Goal: Task Accomplishment & Management: Manage account settings

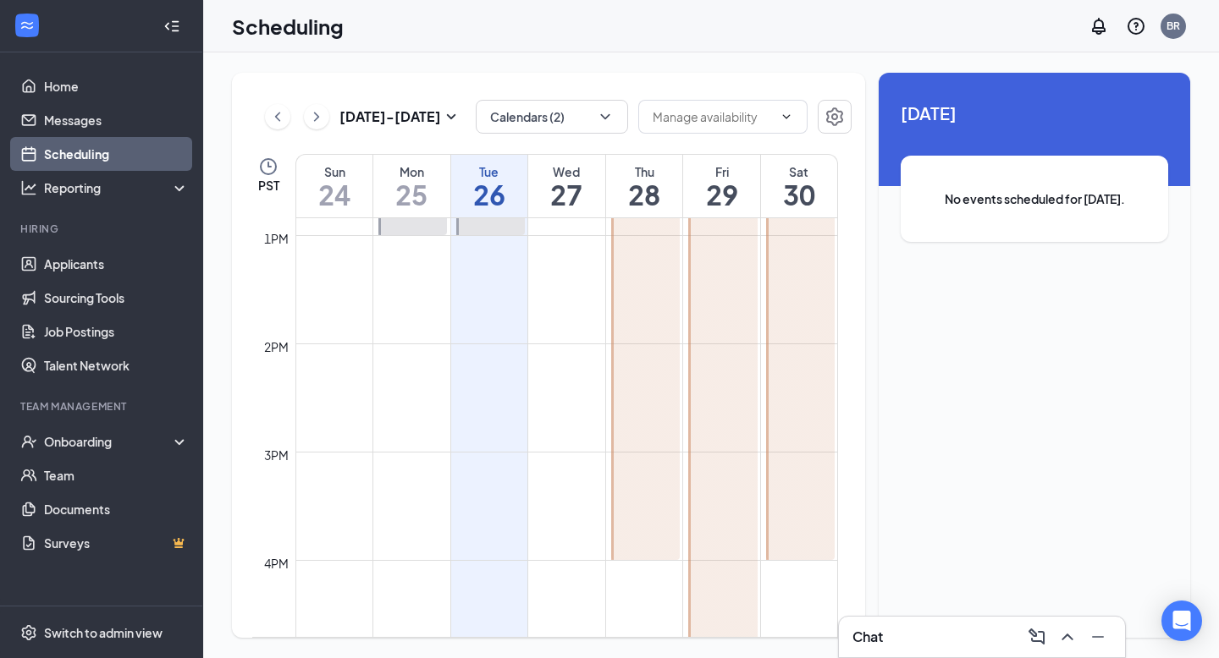
scroll to position [1750, 0]
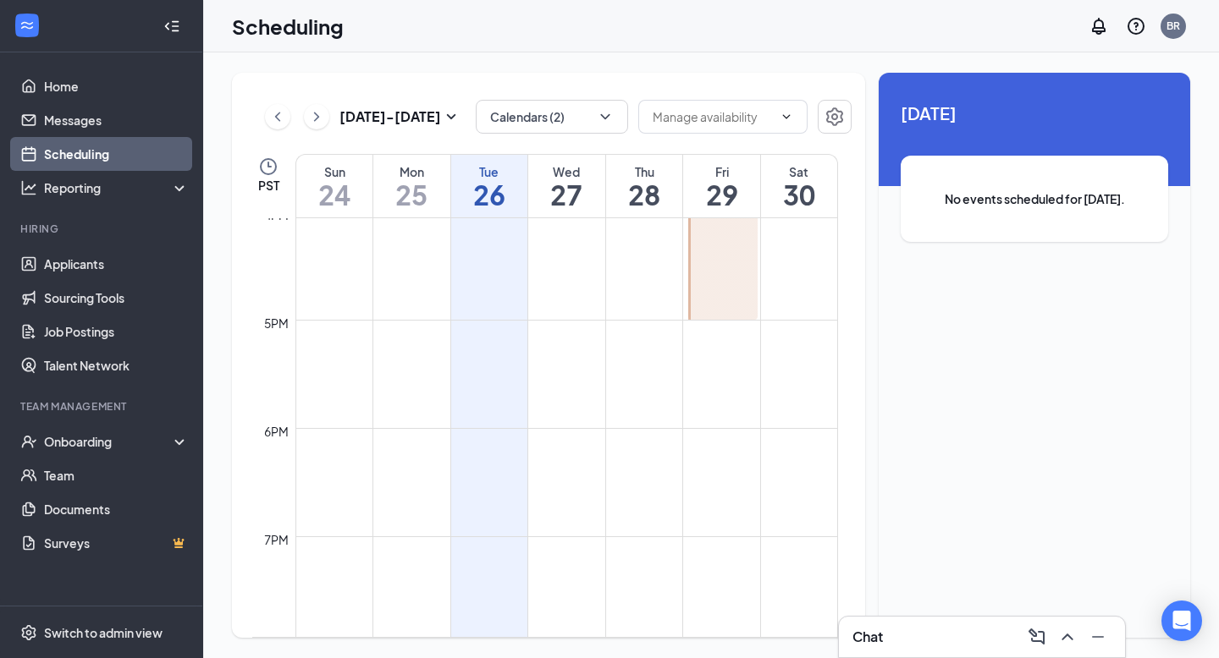
scroll to position [1737, 0]
click at [96, 273] on link "Applicants" at bounding box center [116, 264] width 145 height 34
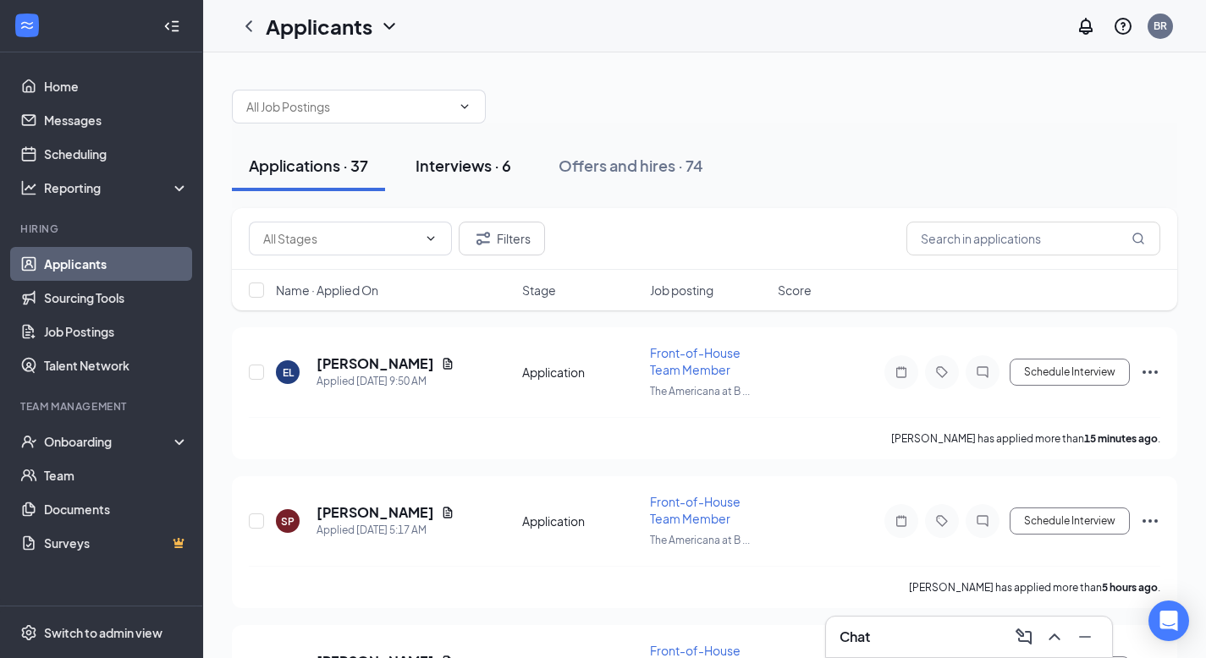
click at [454, 172] on div "Interviews · 6" at bounding box center [464, 165] width 96 height 21
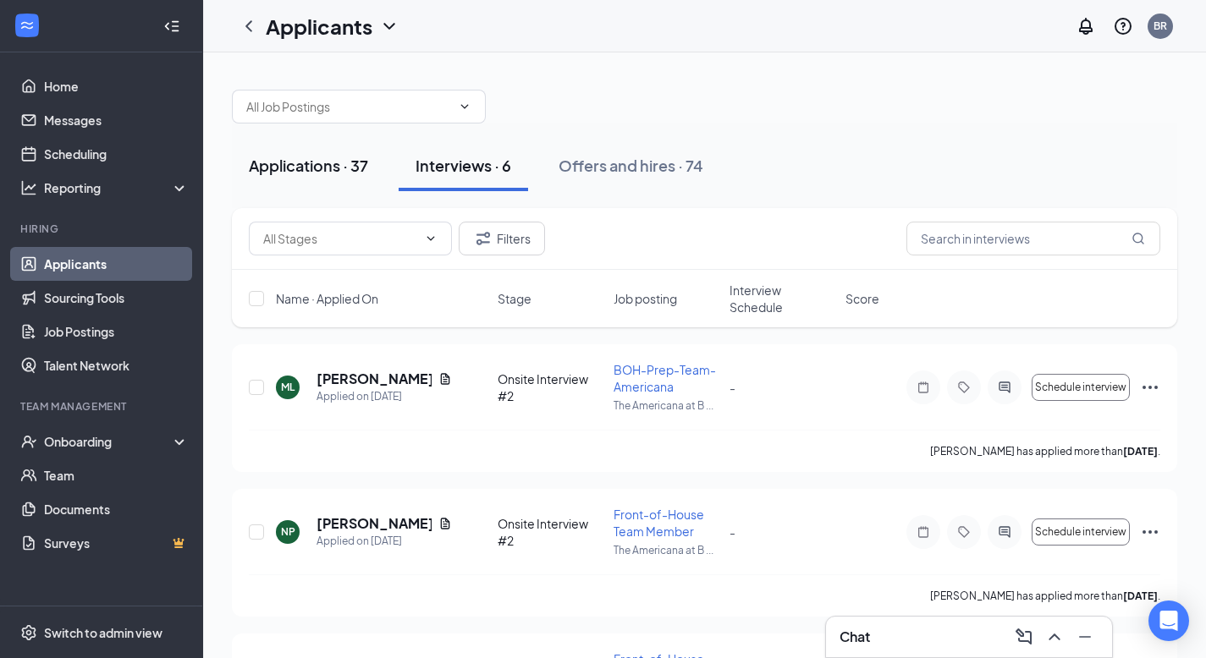
click at [311, 170] on div "Applications · 37" at bounding box center [308, 165] width 119 height 21
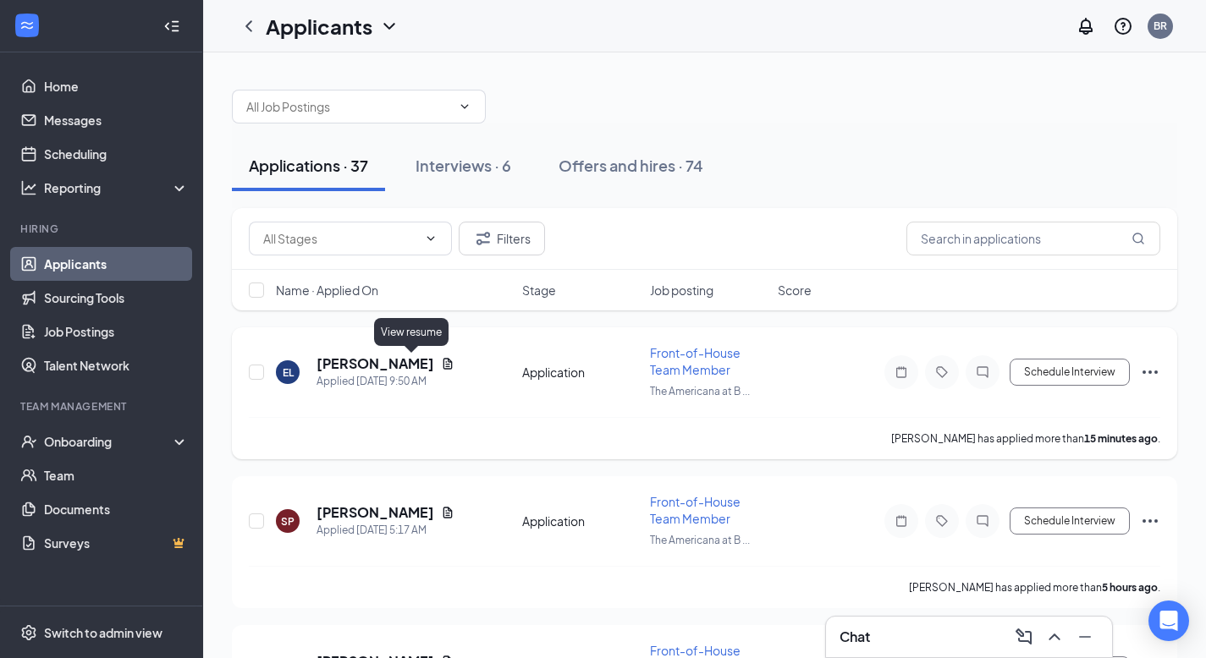
click at [441, 364] on icon "Document" at bounding box center [448, 364] width 14 height 14
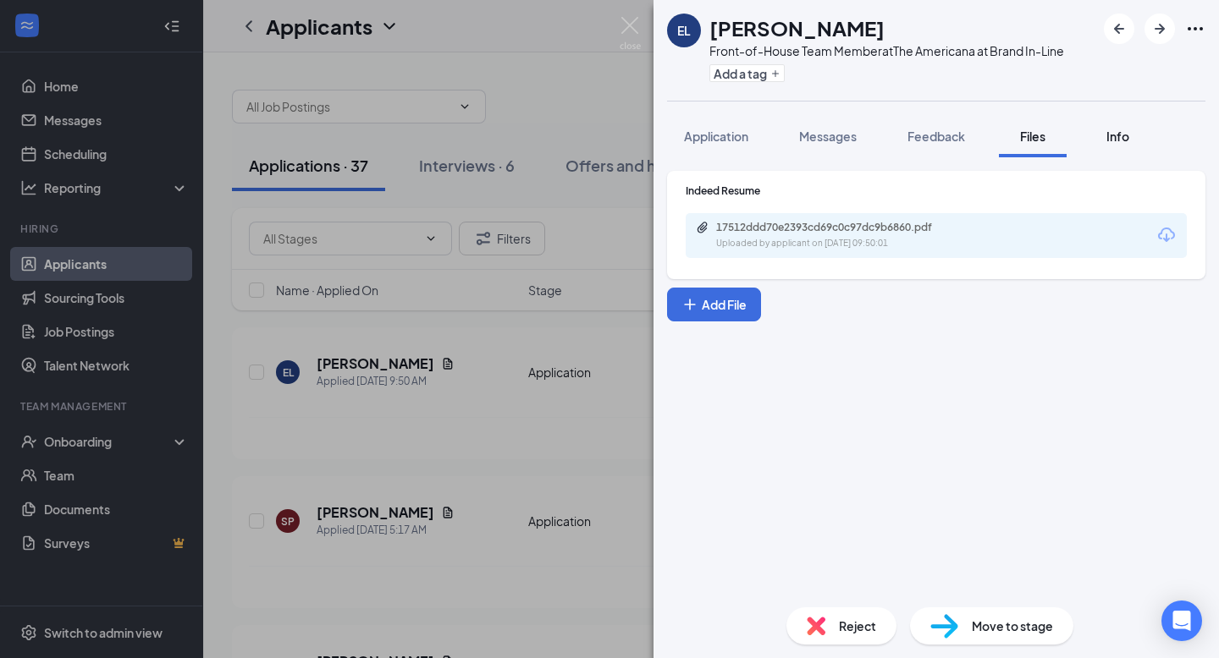
drag, startPoint x: 1112, startPoint y: 139, endPoint x: 1112, endPoint y: 149, distance: 10.2
click at [1117, 139] on span "Info" at bounding box center [1117, 136] width 23 height 15
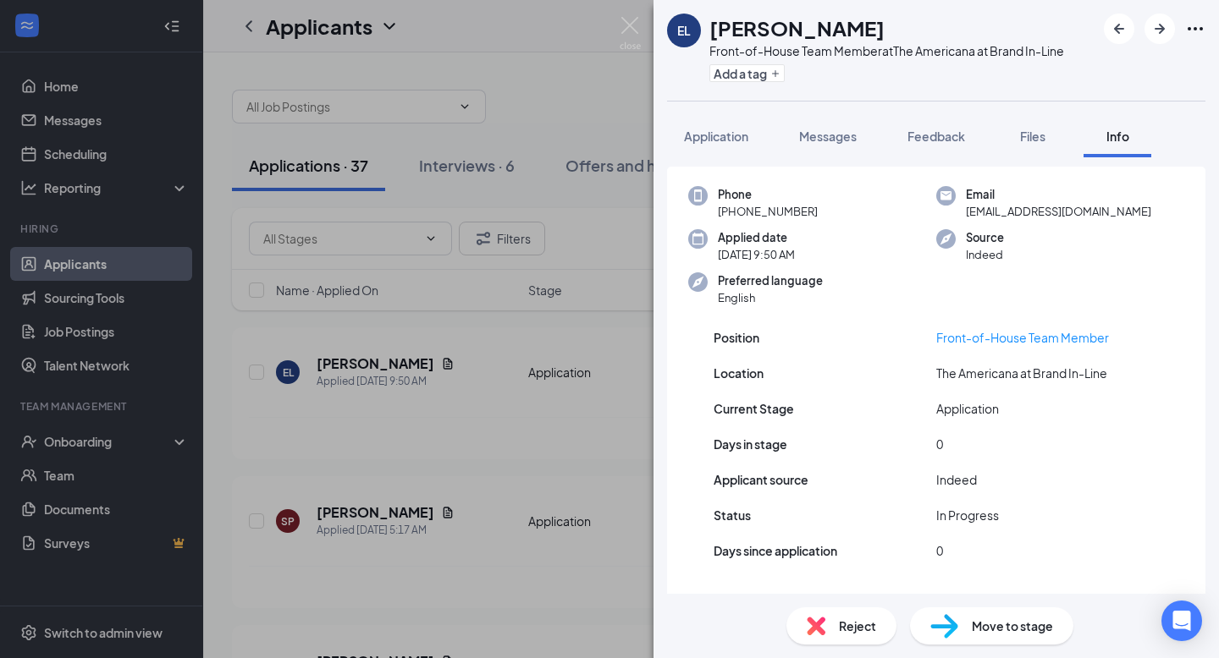
scroll to position [41, 0]
click at [692, 139] on span "Application" at bounding box center [716, 136] width 64 height 15
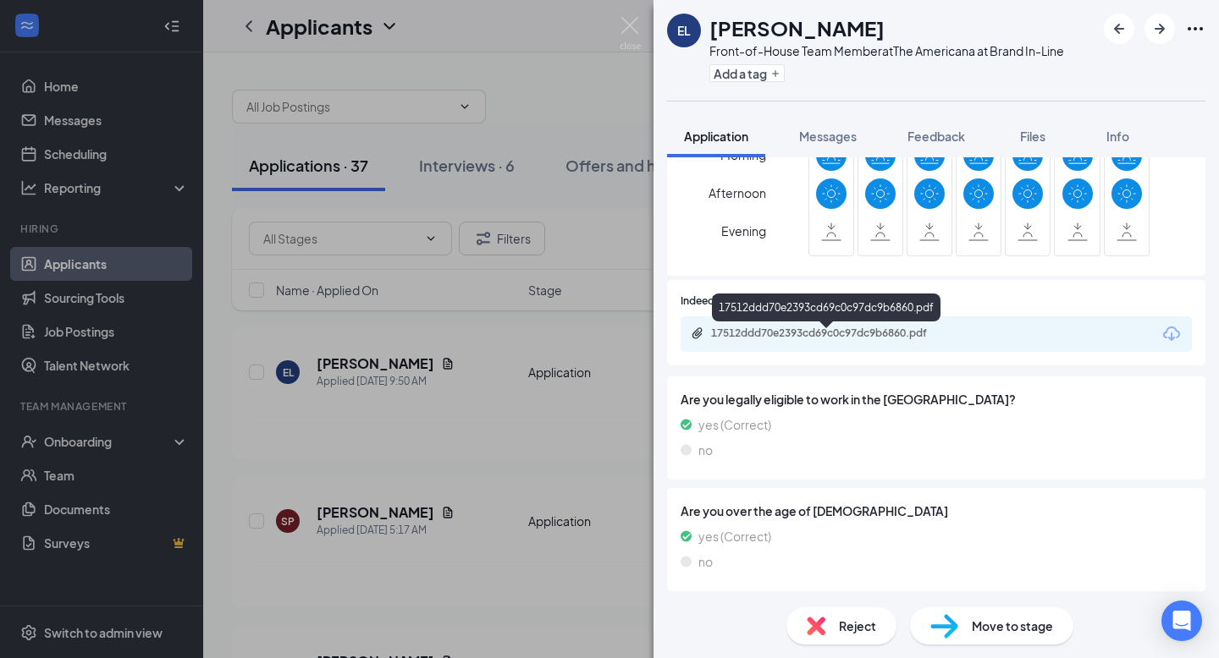
scroll to position [761, 0]
click at [776, 340] on div "17512ddd70e2393cd69c0c97dc9b6860.pdf" at bounding box center [828, 333] width 274 height 16
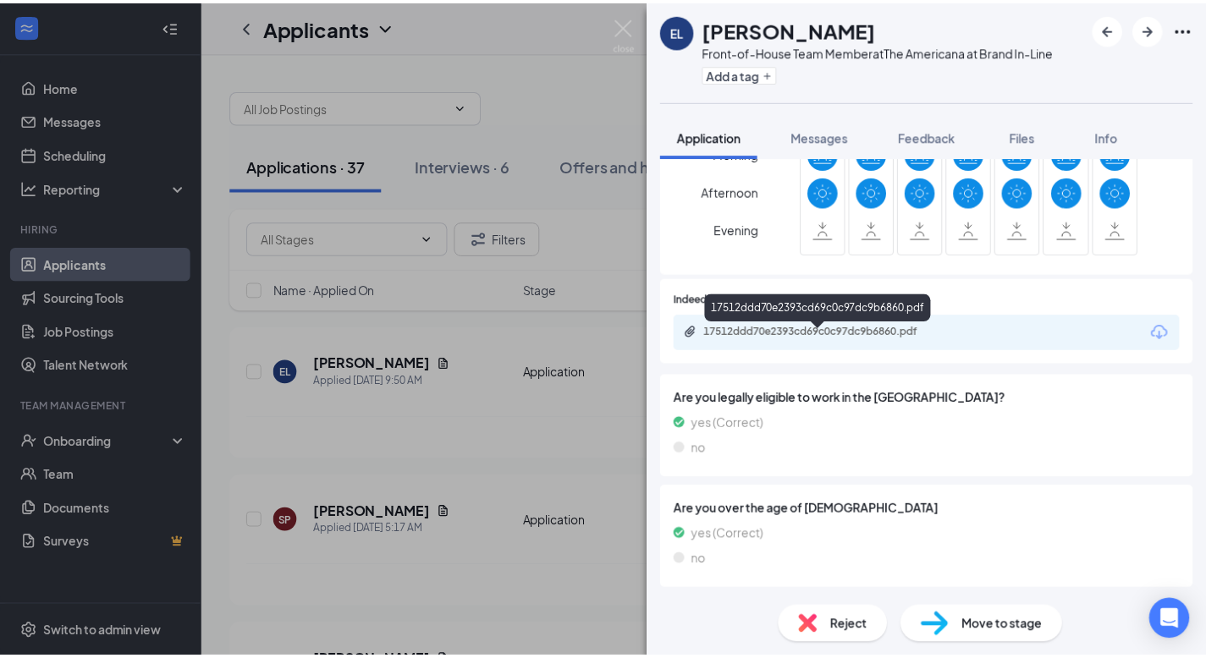
scroll to position [754, 0]
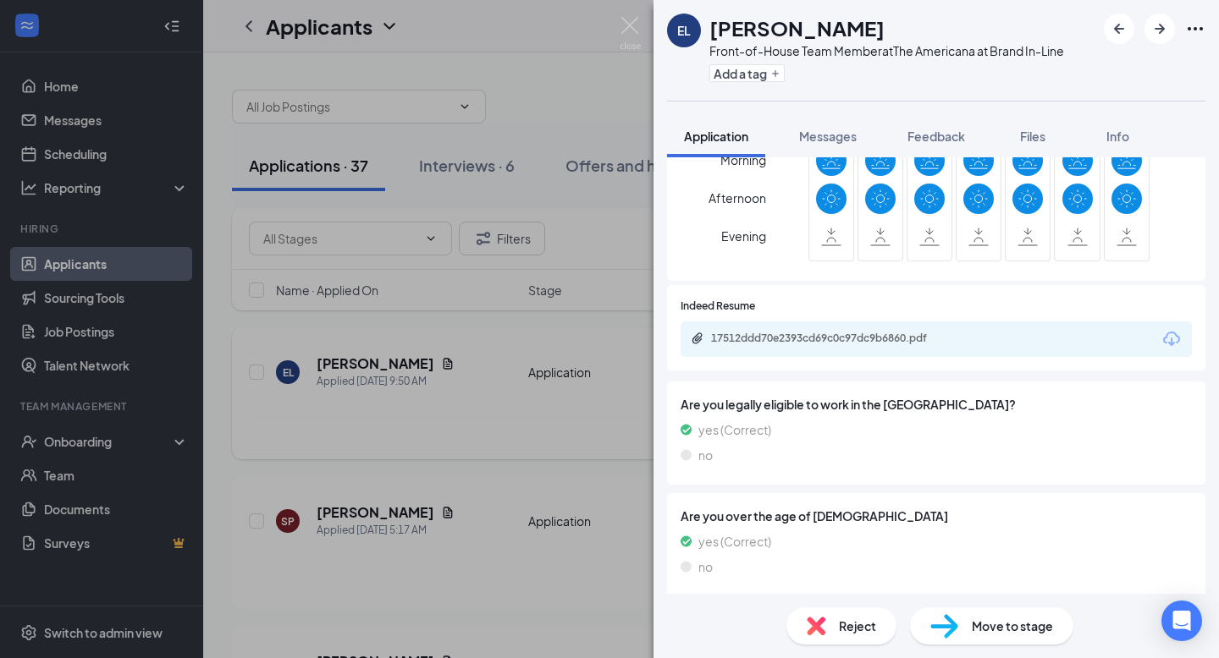
click at [512, 433] on div "EL [PERSON_NAME] Front-of-House Team Member at The Americana at Brand In-Line A…" at bounding box center [609, 329] width 1219 height 658
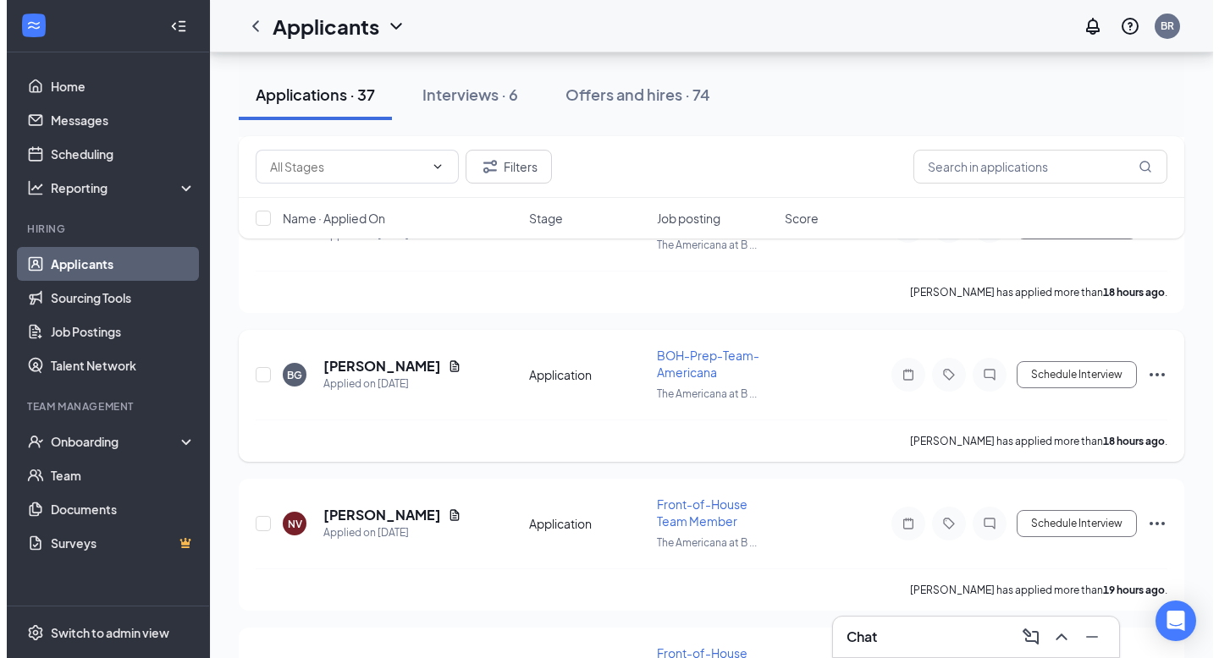
scroll to position [1191, 0]
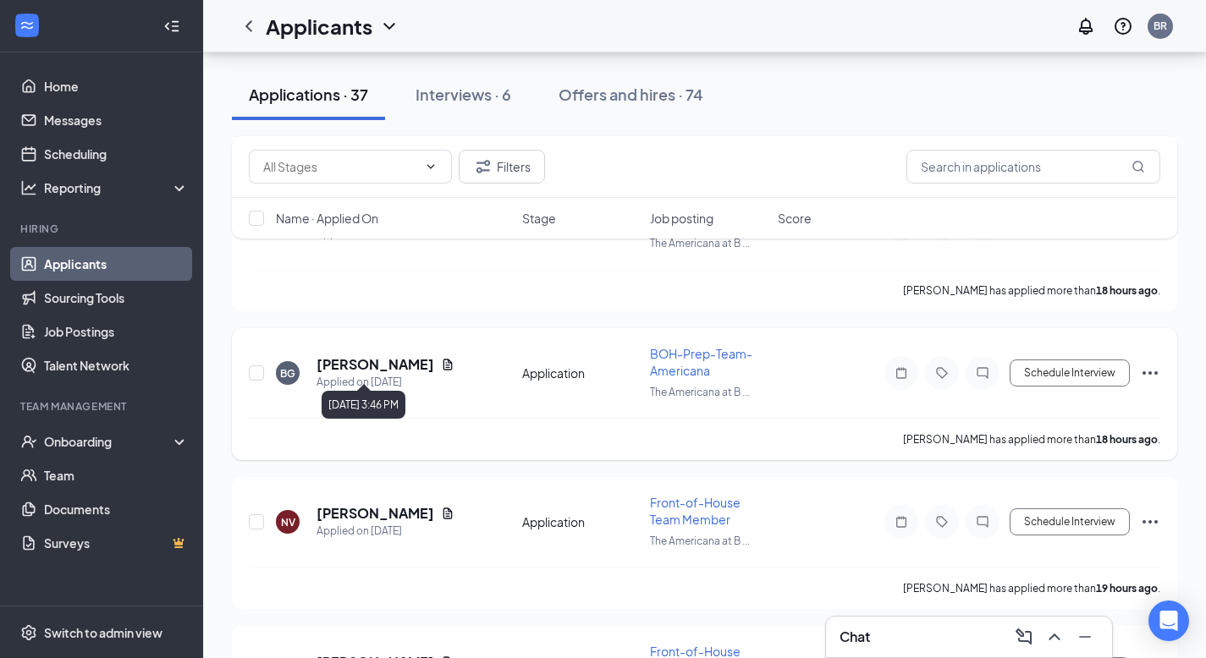
click at [446, 374] on div "Applied on [DATE]" at bounding box center [386, 382] width 138 height 17
click at [446, 358] on icon "Document" at bounding box center [448, 365] width 14 height 14
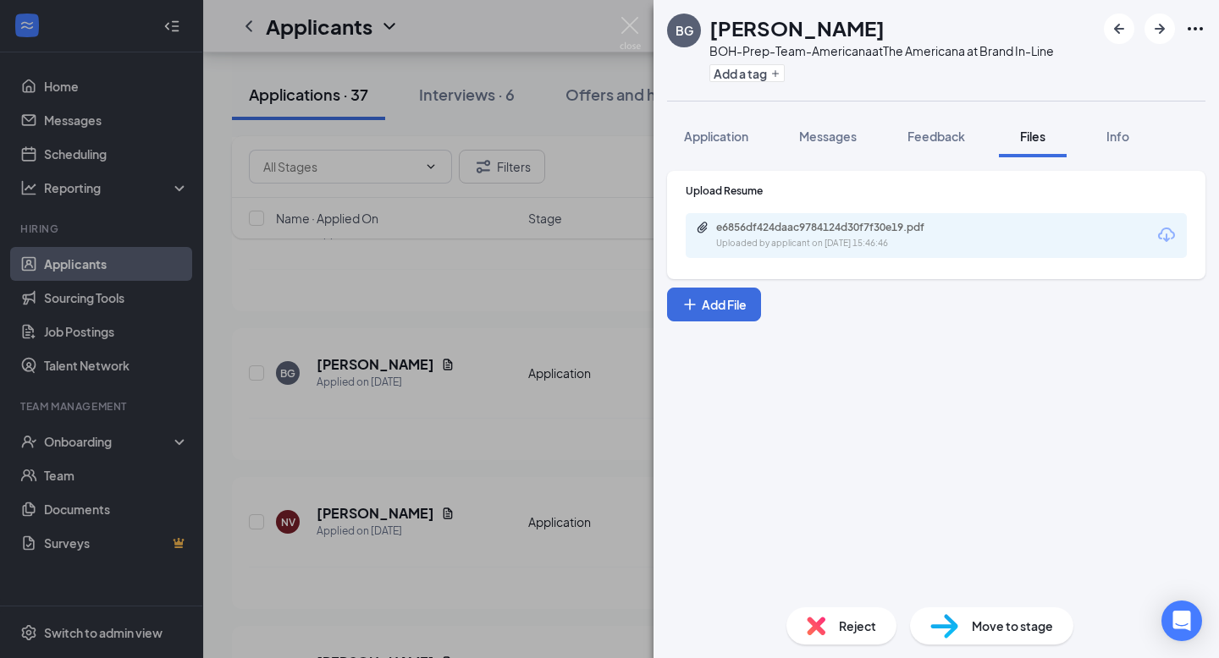
drag, startPoint x: 1116, startPoint y: 141, endPoint x: 1001, endPoint y: 145, distance: 115.2
click at [1116, 141] on span "Info" at bounding box center [1117, 136] width 23 height 15
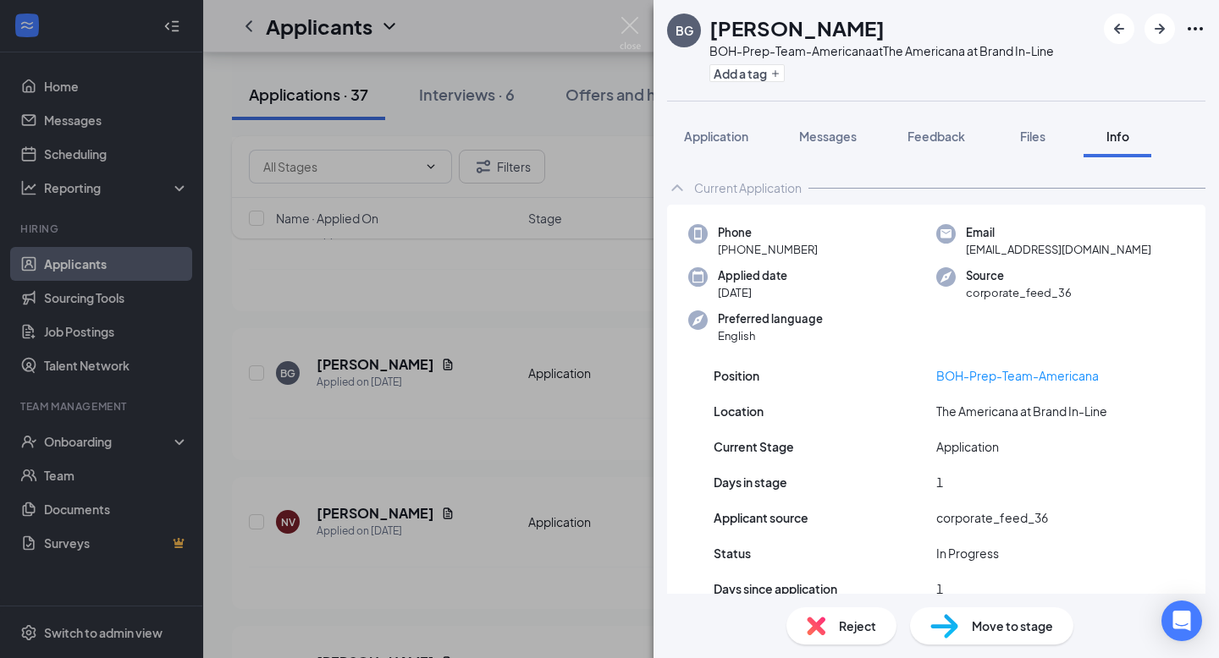
scroll to position [74, 0]
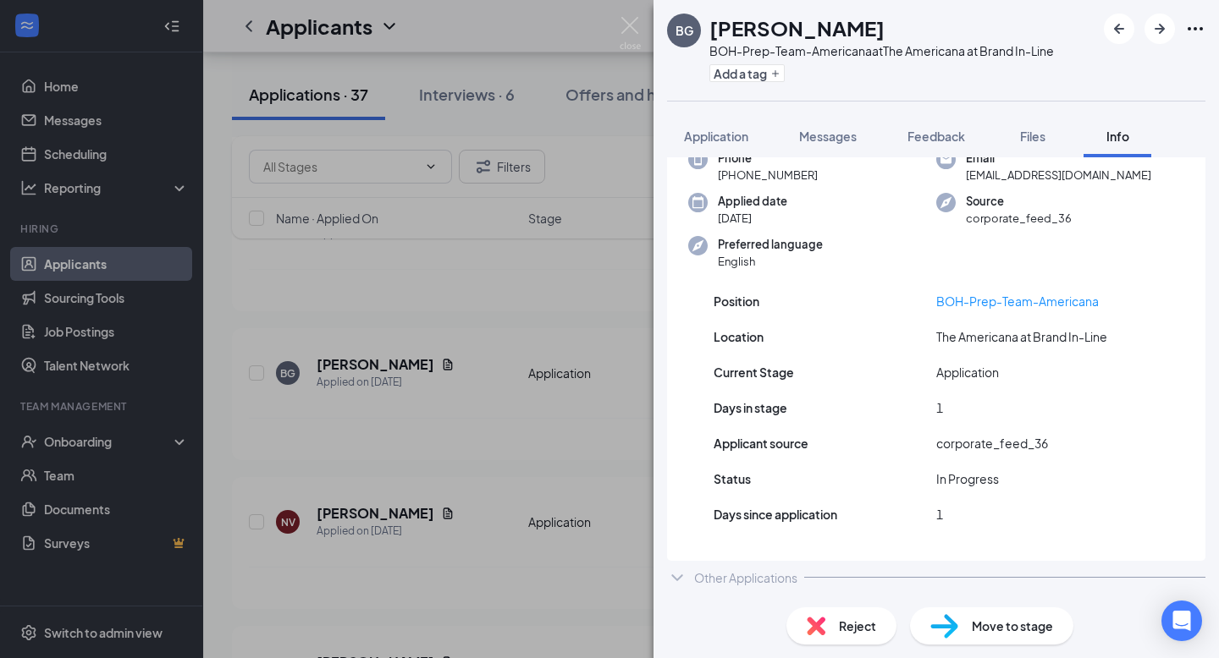
click at [763, 586] on div "Other Applications" at bounding box center [936, 578] width 538 height 34
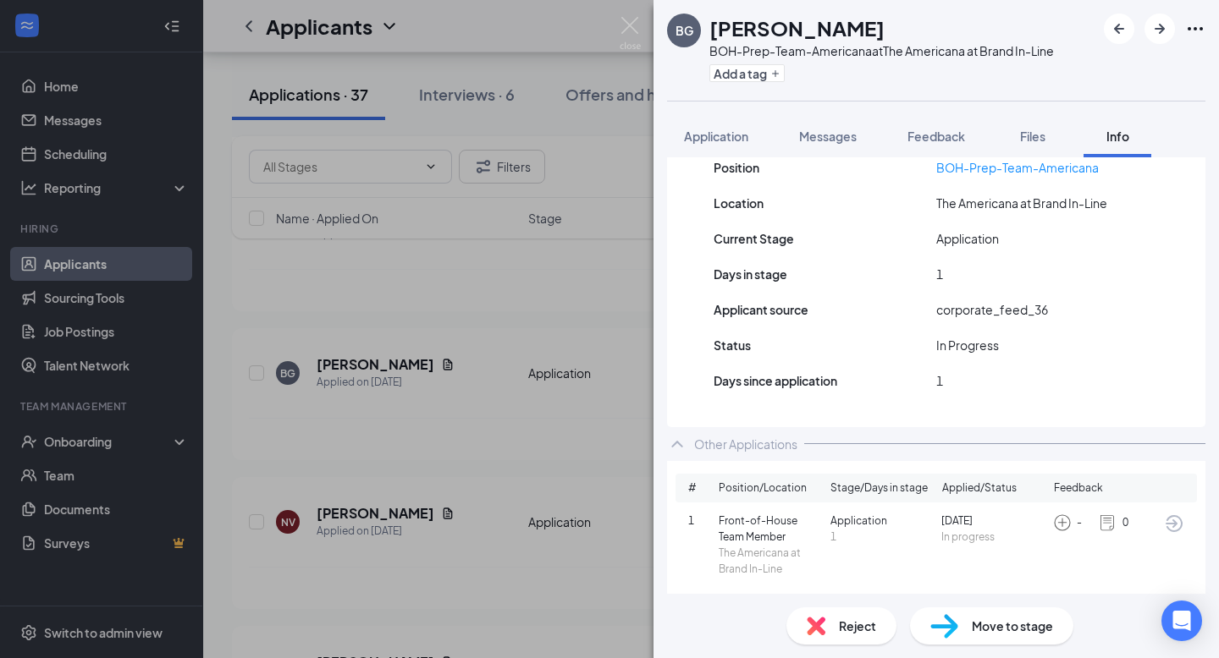
scroll to position [212, 0]
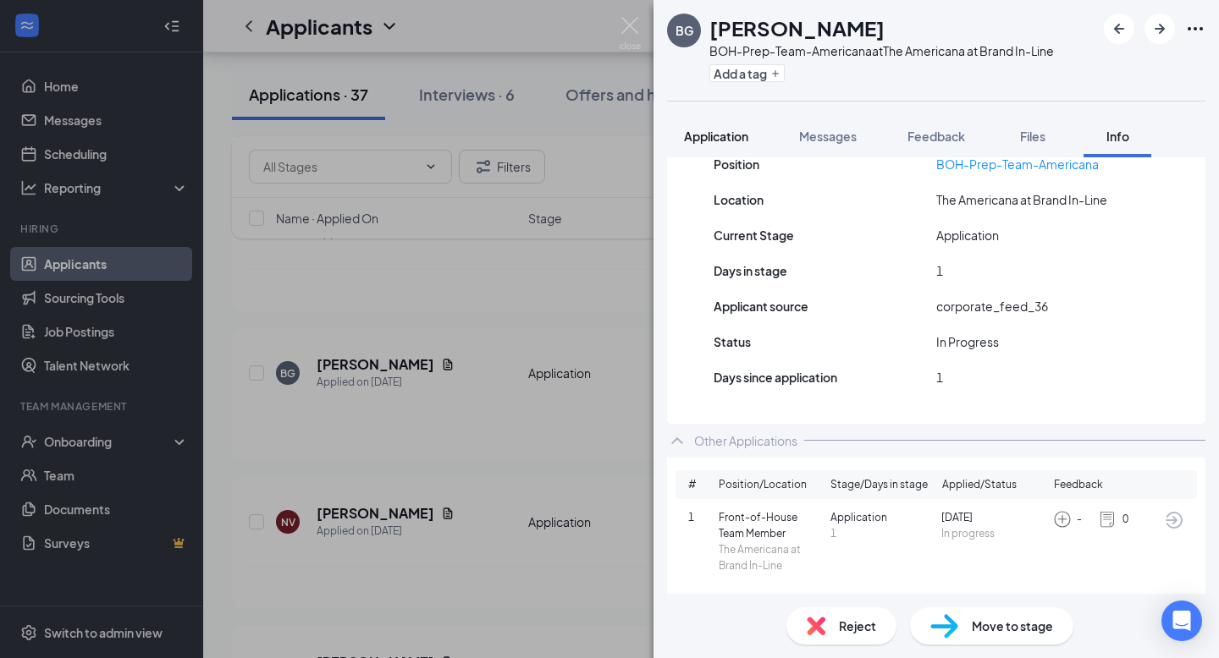
click at [741, 138] on span "Application" at bounding box center [716, 136] width 64 height 15
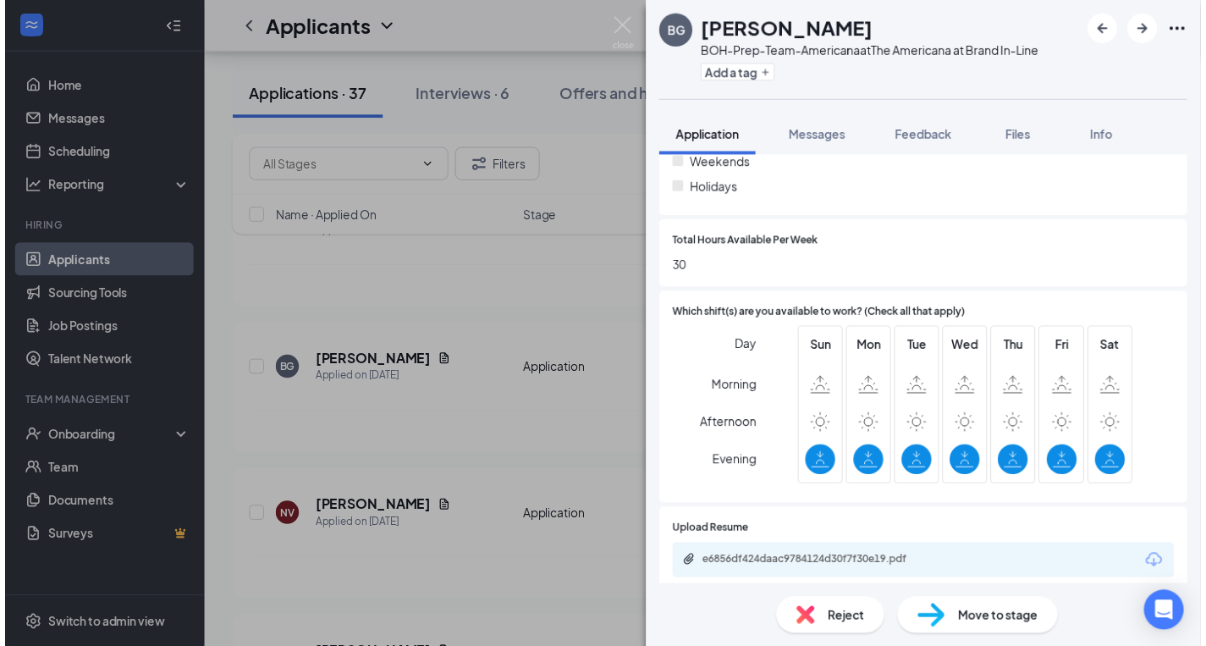
scroll to position [690, 0]
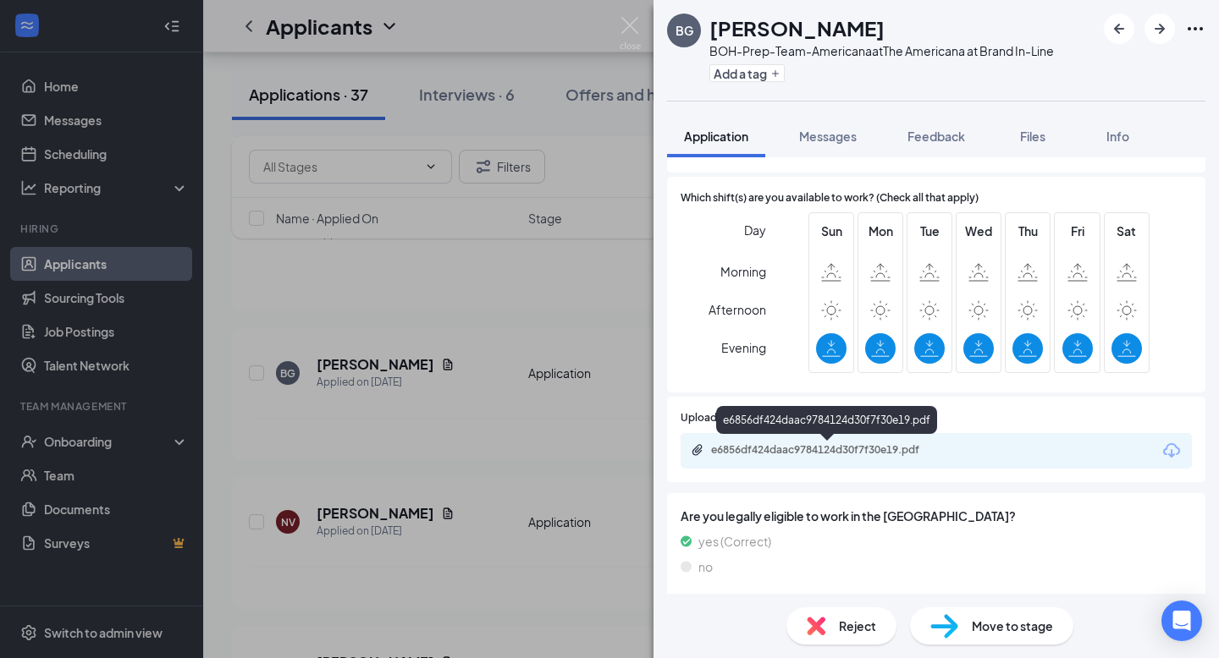
click at [738, 451] on div "e6856df424daac9784124d30f7f30e19.pdf" at bounding box center [829, 451] width 237 height 14
click at [498, 382] on div "BG [PERSON_NAME] BOH-Prep-Team-Americana at The Americana at Brand In-Line Add …" at bounding box center [609, 329] width 1219 height 658
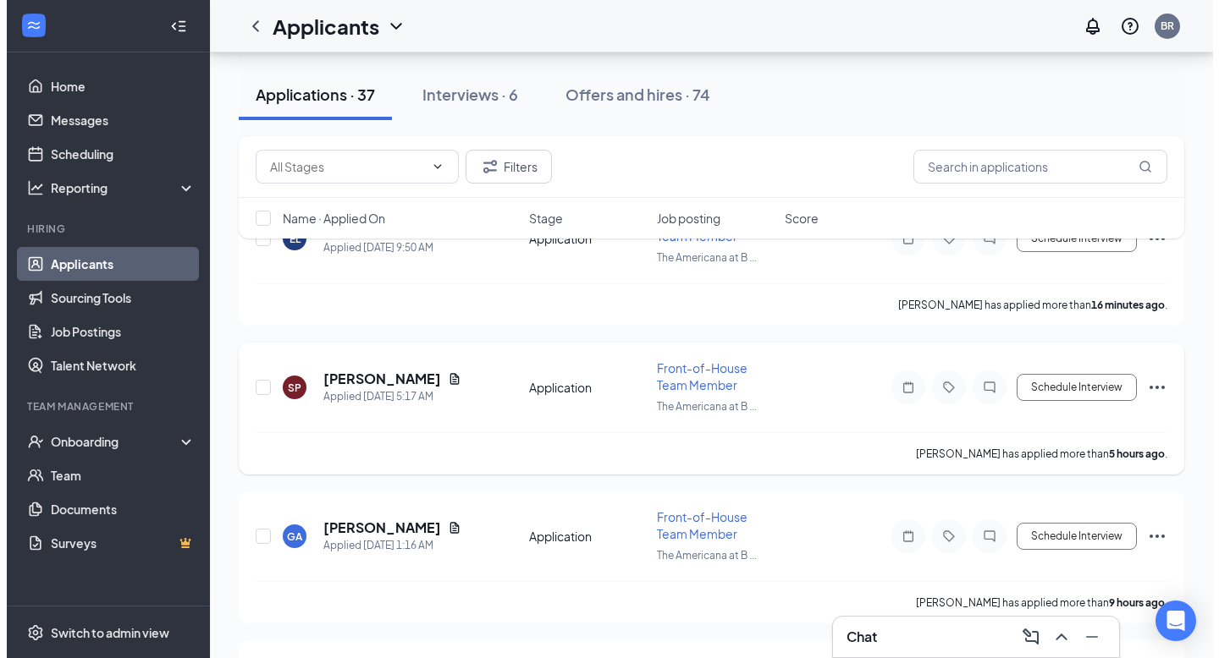
scroll to position [135, 0]
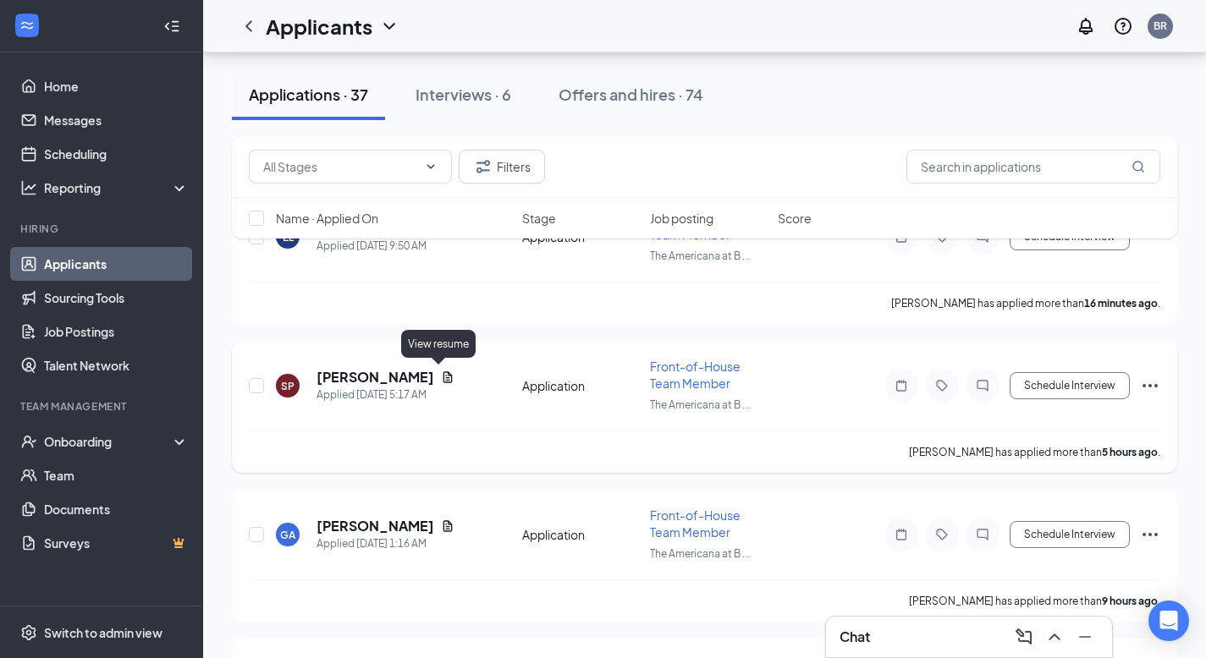
click at [444, 377] on icon "Document" at bounding box center [448, 377] width 9 height 11
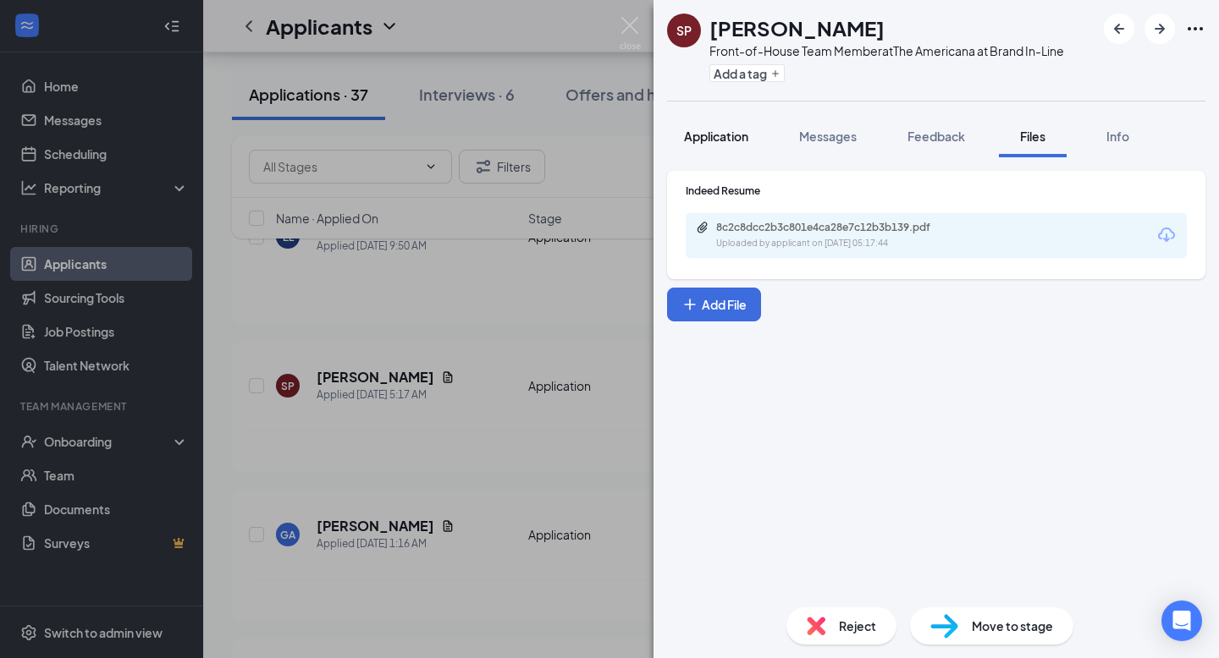
drag, startPoint x: 699, startPoint y: 120, endPoint x: 709, endPoint y: 124, distance: 10.7
click at [700, 123] on button "Application" at bounding box center [716, 136] width 98 height 42
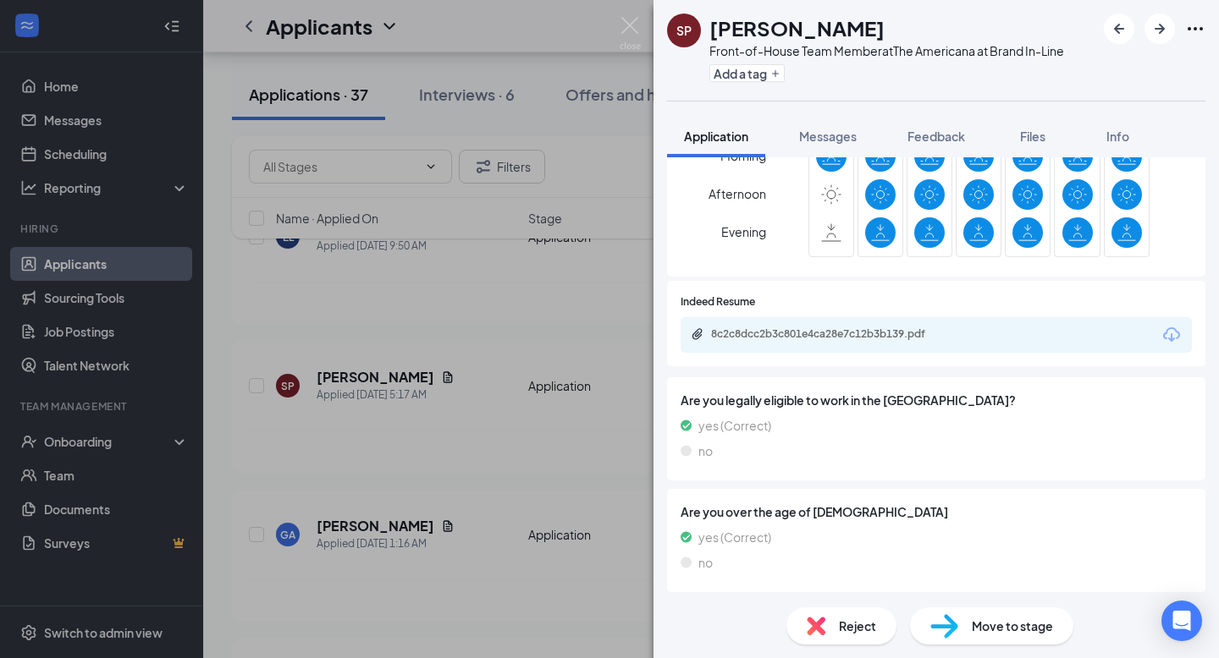
scroll to position [761, 0]
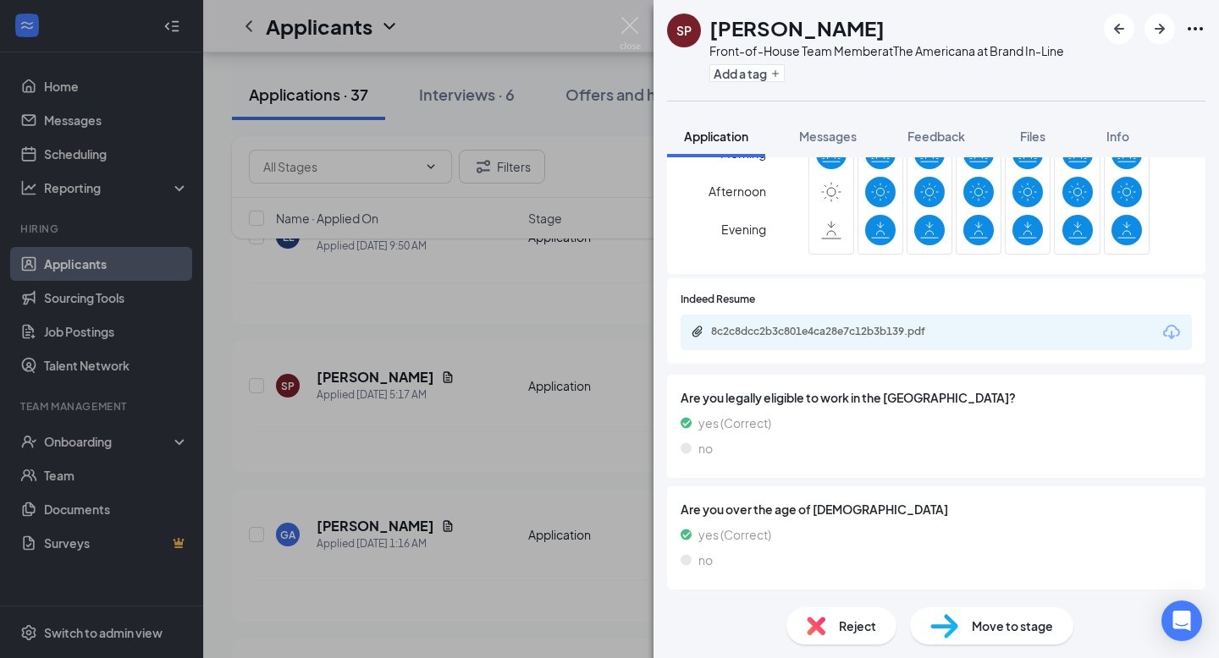
drag, startPoint x: 1131, startPoint y: 141, endPoint x: 1105, endPoint y: 163, distance: 33.1
click at [1128, 142] on div "Info" at bounding box center [1117, 136] width 34 height 17
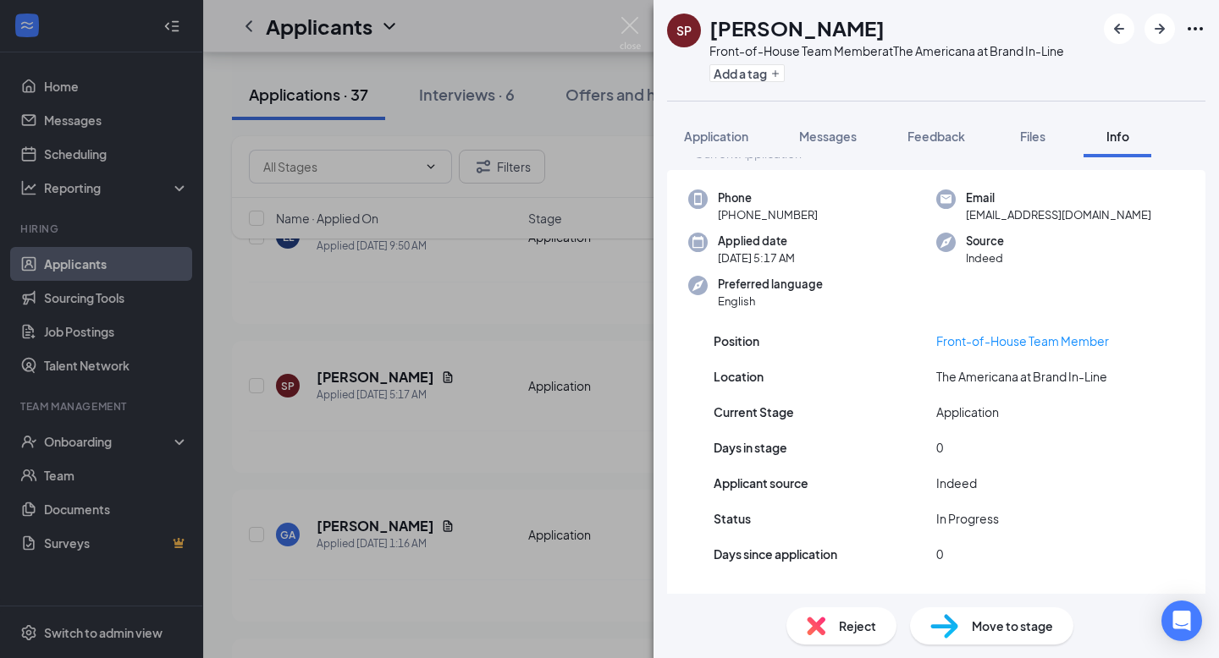
scroll to position [41, 0]
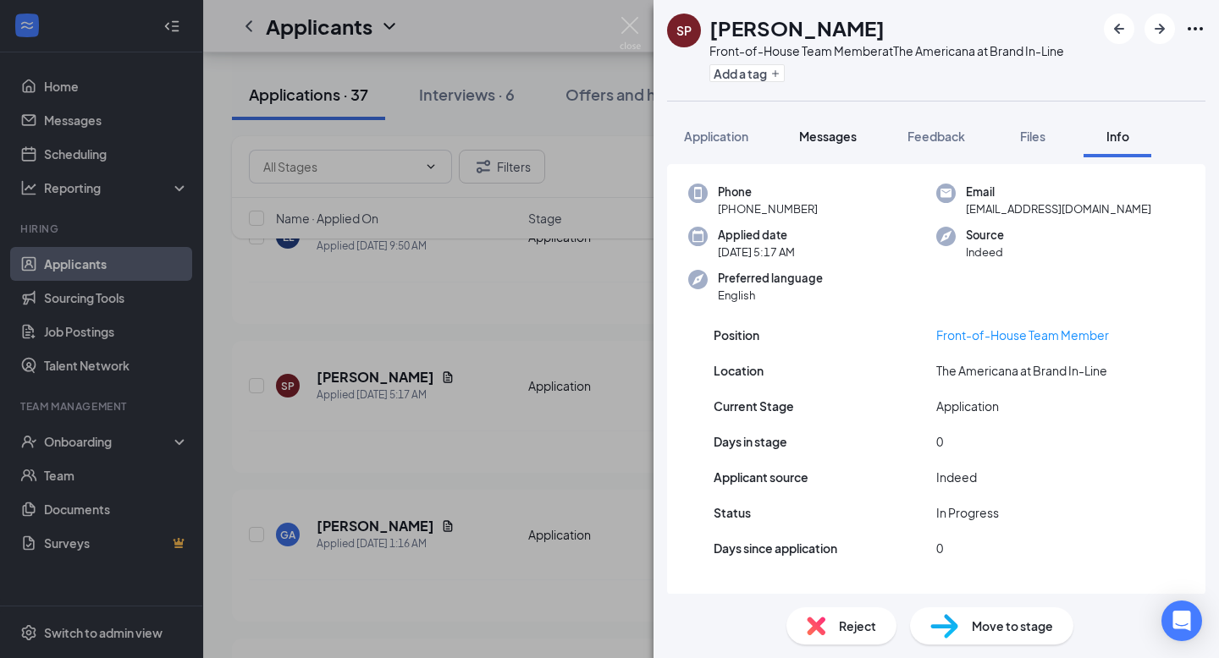
click at [814, 120] on button "Messages" at bounding box center [827, 136] width 91 height 42
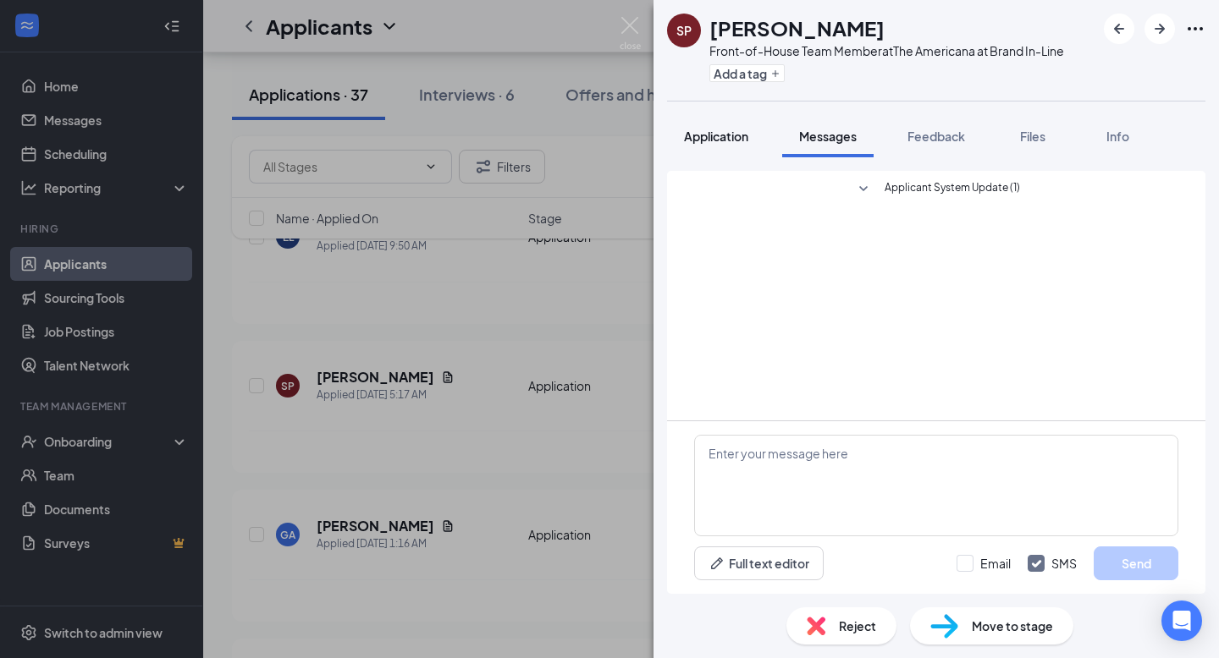
drag, startPoint x: 941, startPoint y: 131, endPoint x: 758, endPoint y: 145, distance: 184.2
click at [941, 131] on span "Feedback" at bounding box center [936, 136] width 58 height 15
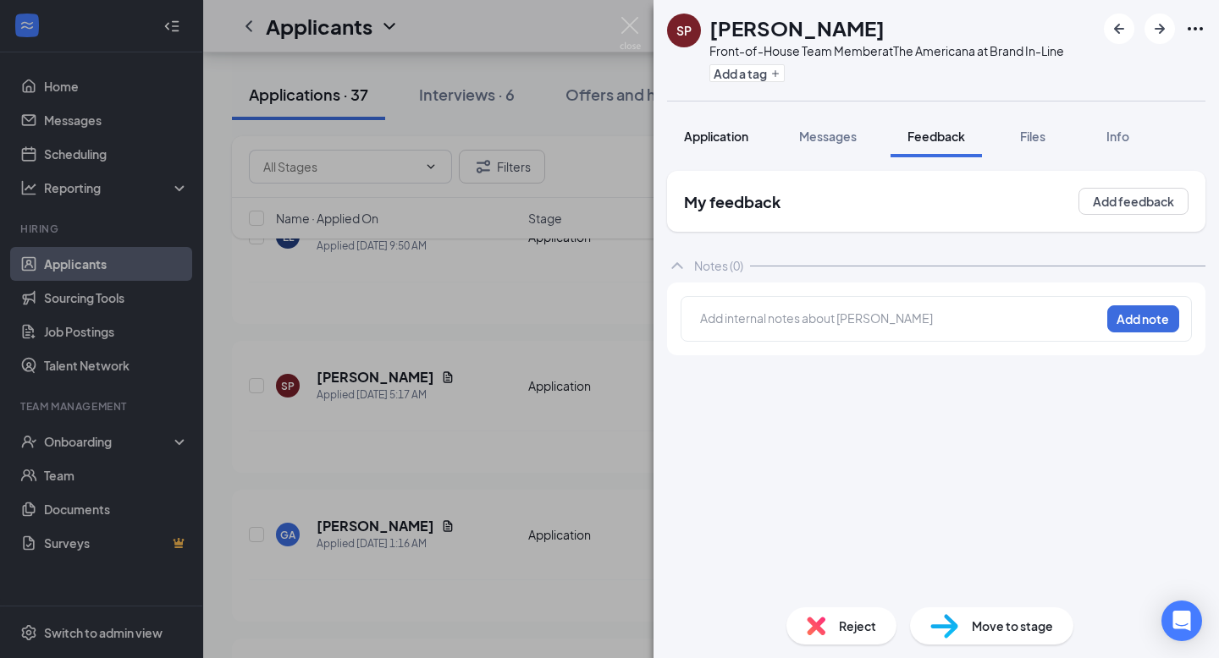
click at [730, 139] on span "Application" at bounding box center [716, 136] width 64 height 15
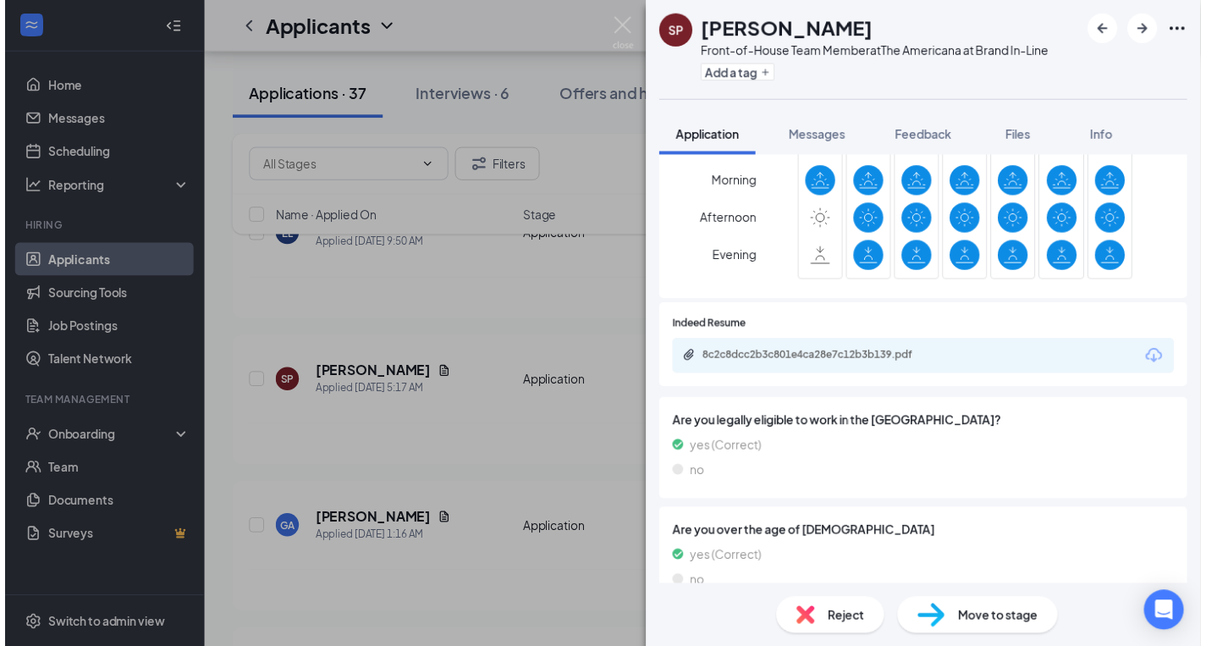
scroll to position [754, 0]
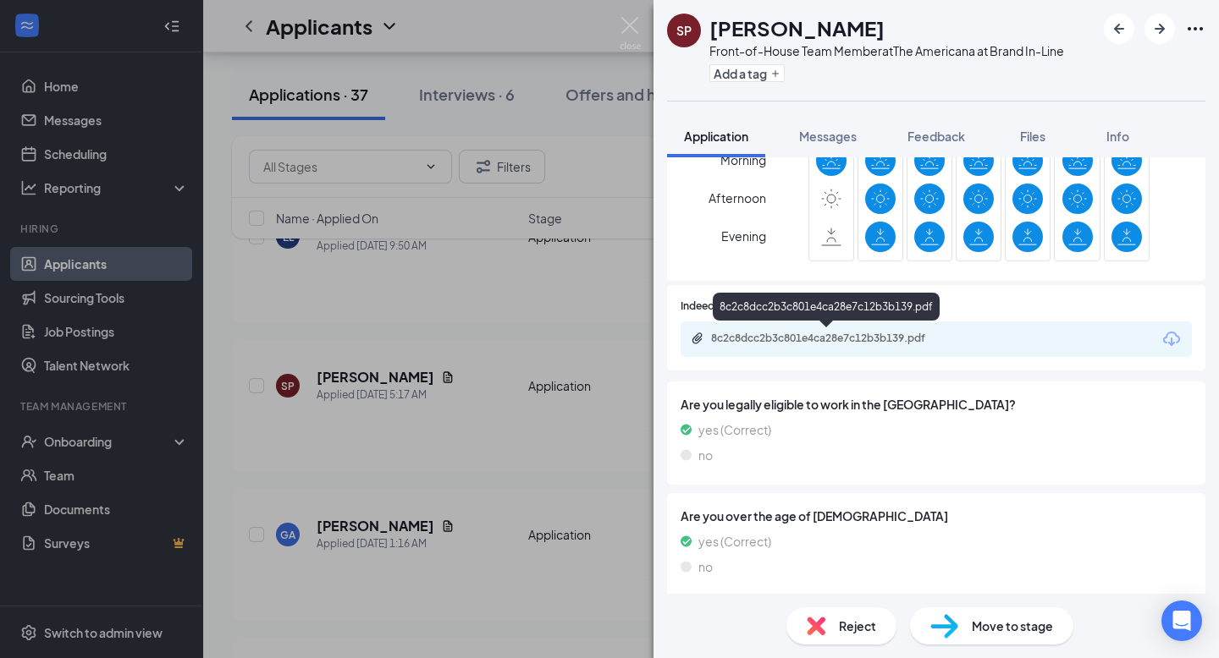
click at [875, 339] on div "8c2c8dcc2b3c801e4ca28e7c12b3b139.pdf" at bounding box center [829, 339] width 237 height 14
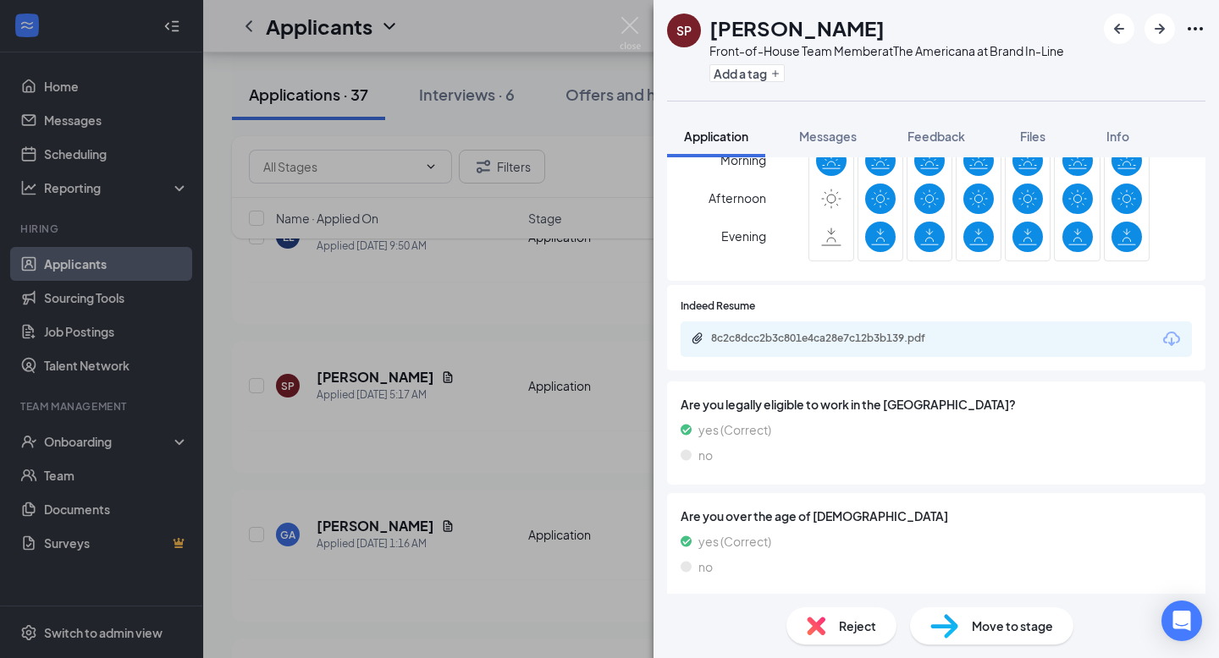
click at [570, 334] on div "SP [PERSON_NAME] Front-of-House Team Member at The Americana at Brand In-Line A…" at bounding box center [609, 329] width 1219 height 658
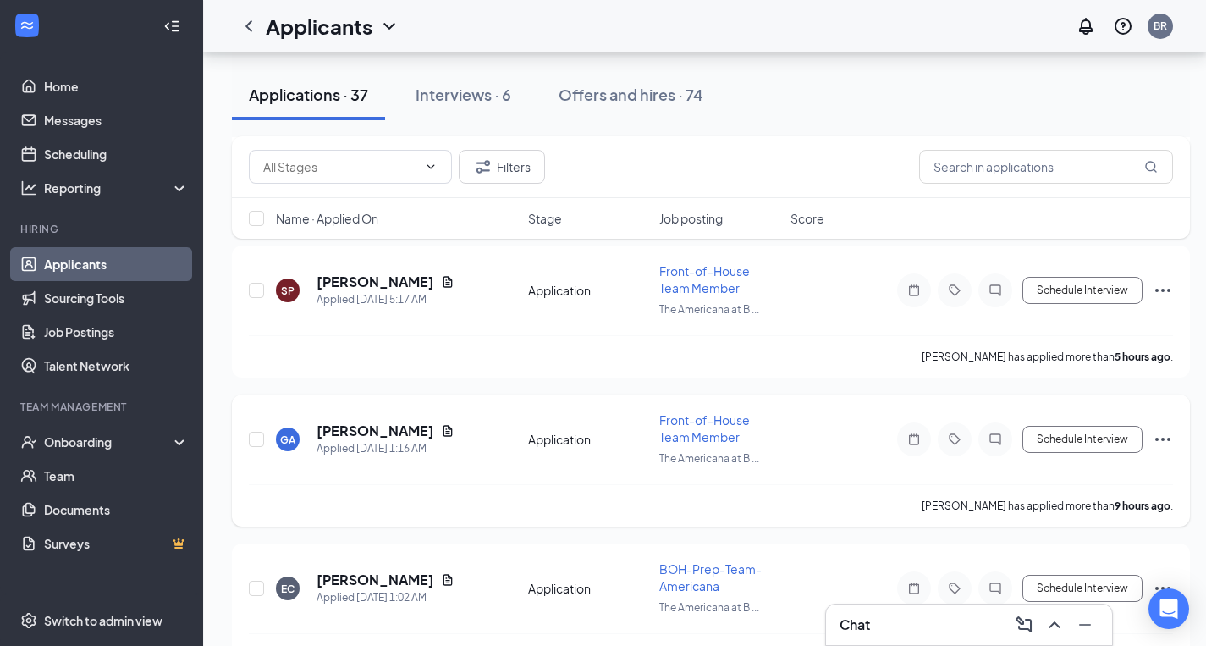
scroll to position [251, 0]
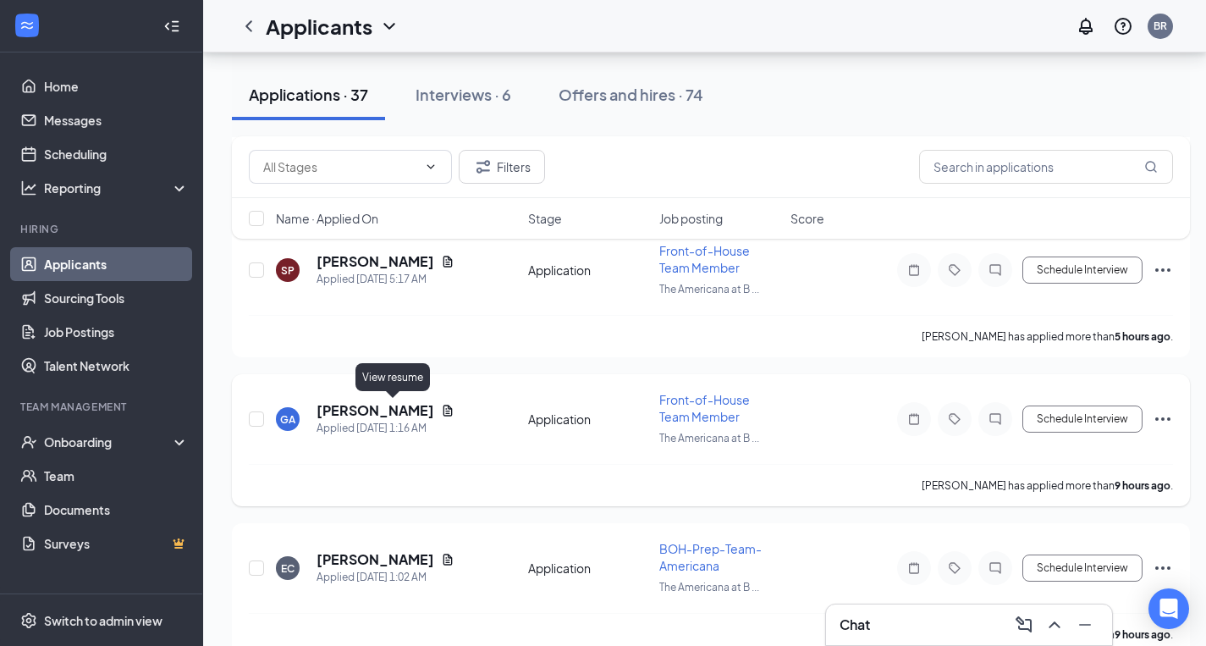
click at [441, 408] on icon "Document" at bounding box center [448, 411] width 14 height 14
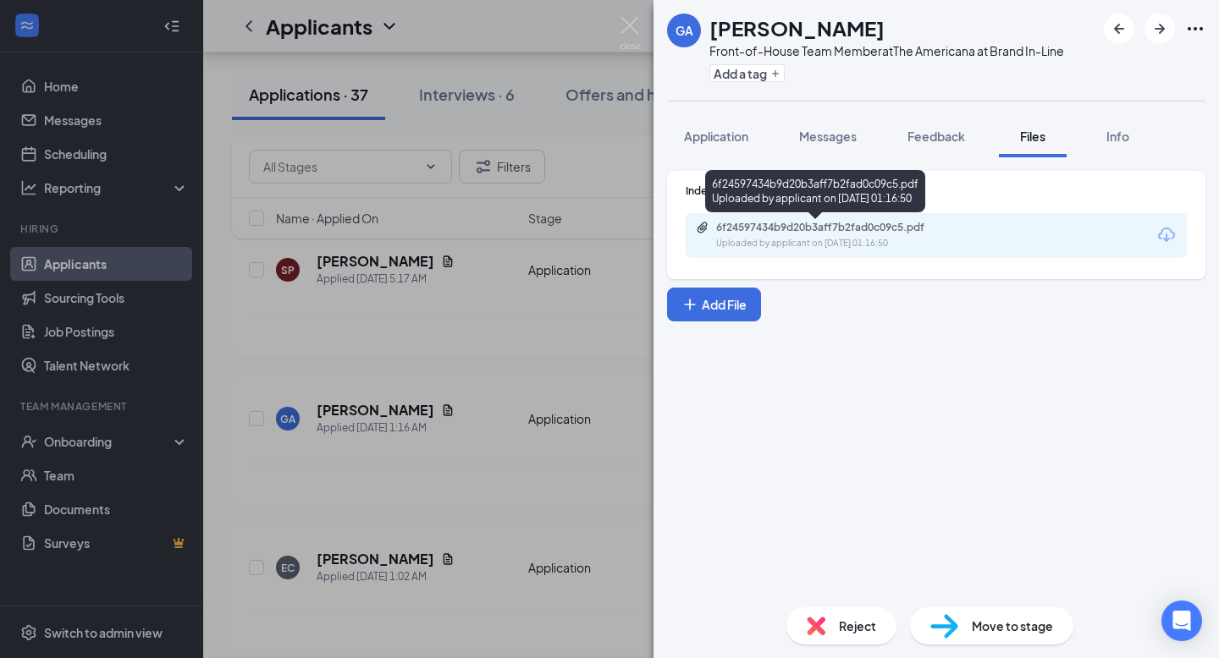
click at [752, 225] on div "6f24597434b9d20b3aff7b2fad0c09c5.pdf" at bounding box center [834, 228] width 237 height 14
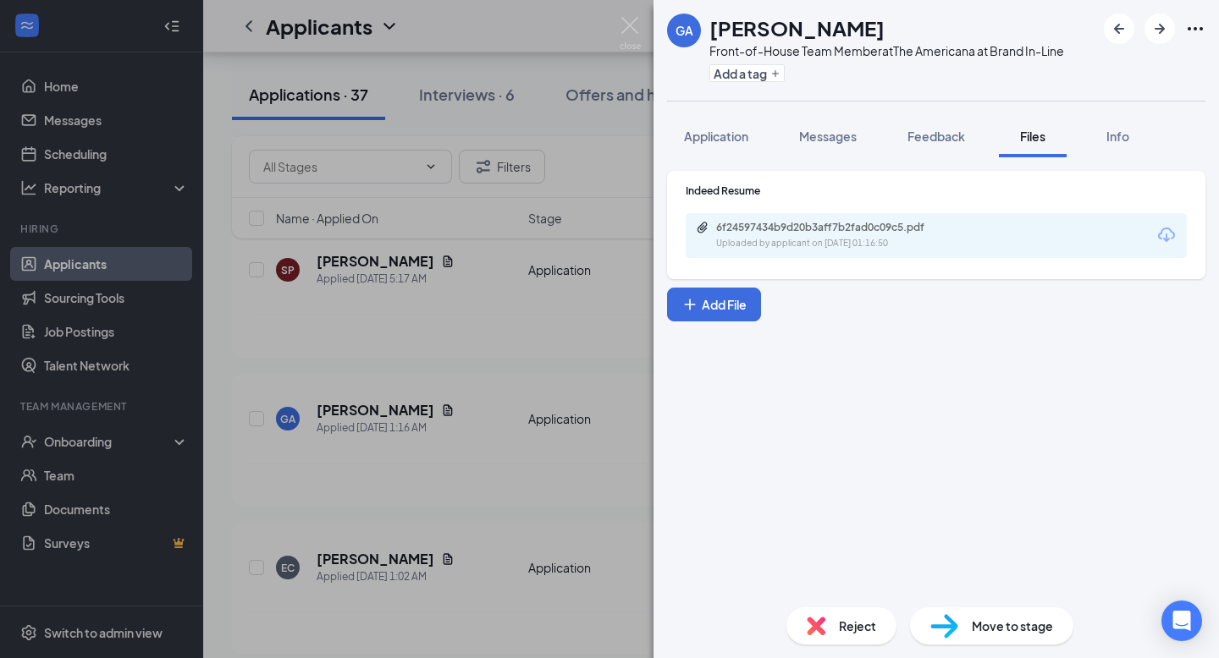
click at [492, 521] on div "GA [PERSON_NAME] Front-of-House Team Member at The Americana at Brand In-Line A…" at bounding box center [609, 329] width 1219 height 658
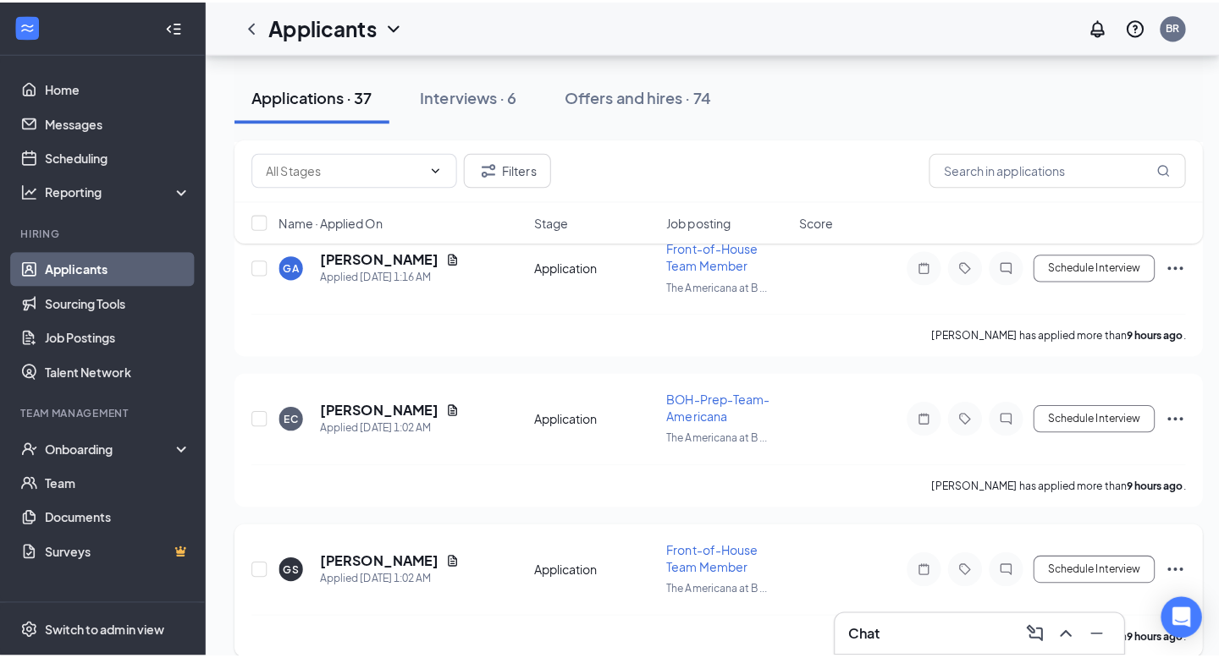
scroll to position [454, 0]
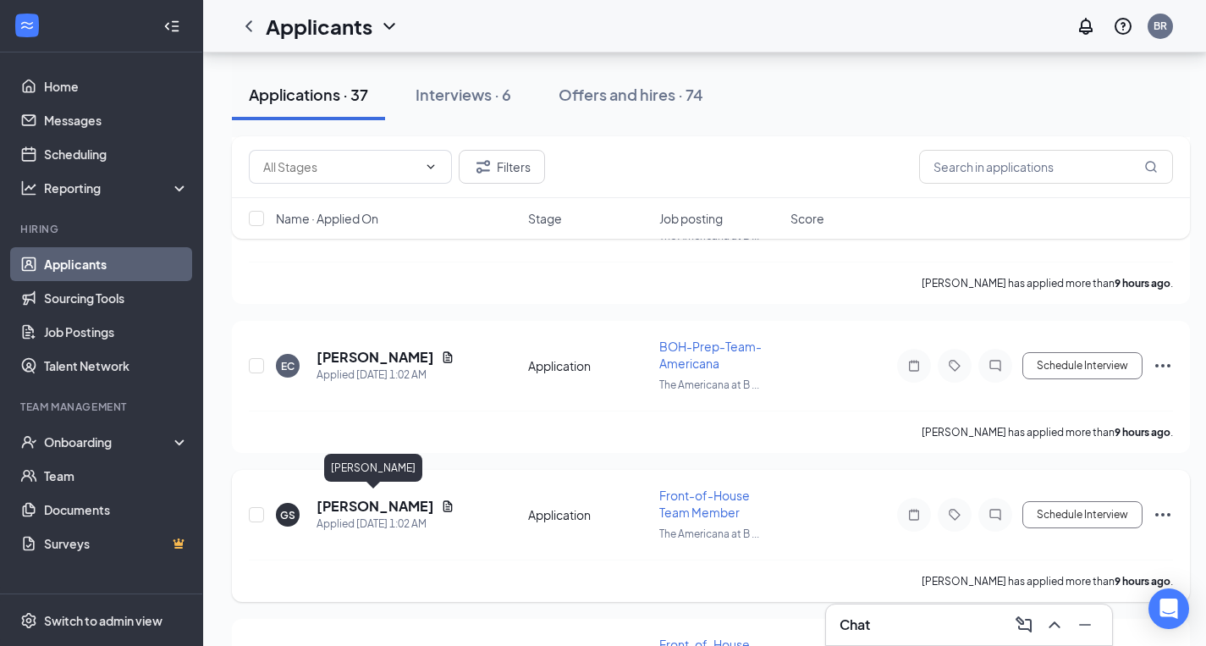
click at [393, 504] on h5 "[PERSON_NAME]" at bounding box center [376, 506] width 118 height 19
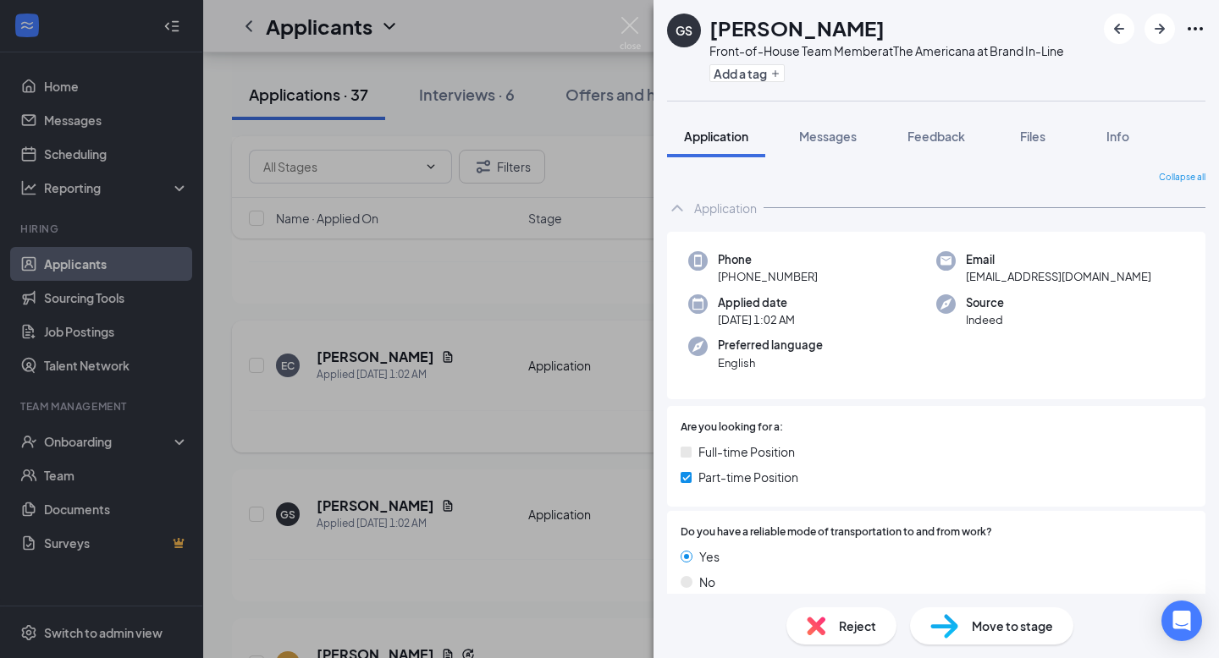
click at [454, 444] on div "GS [PERSON_NAME] Front-of-House Team Member at The Americana at Brand In-Line A…" at bounding box center [609, 329] width 1219 height 658
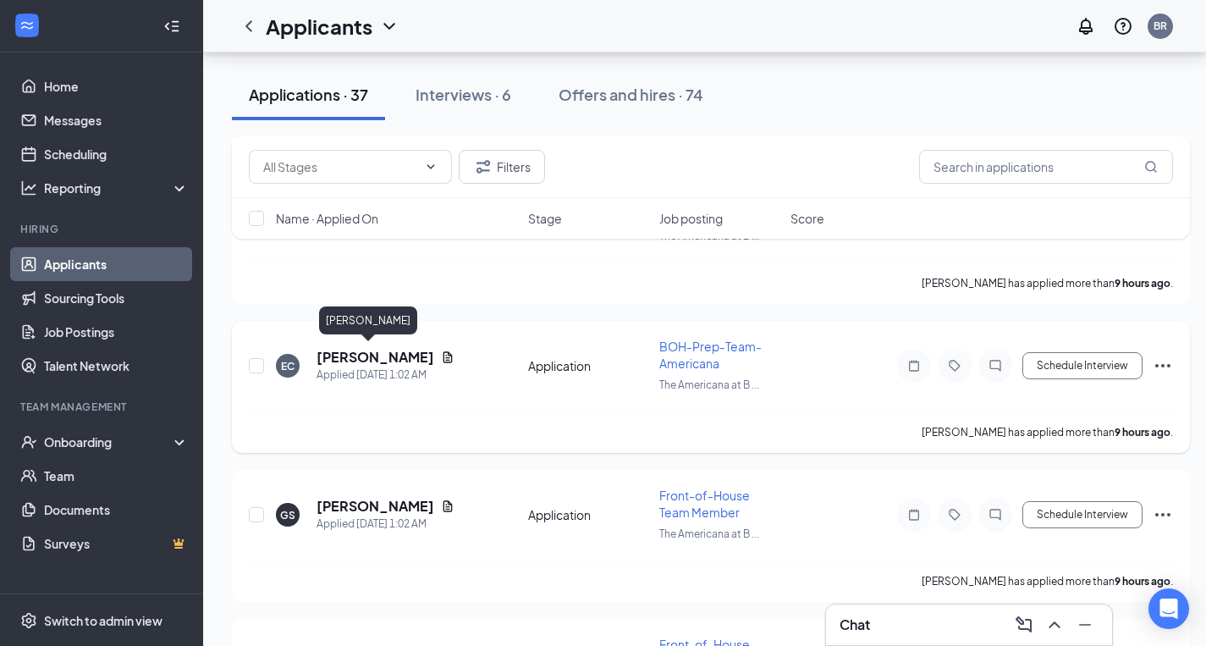
click at [361, 350] on h5 "[PERSON_NAME]" at bounding box center [376, 357] width 118 height 19
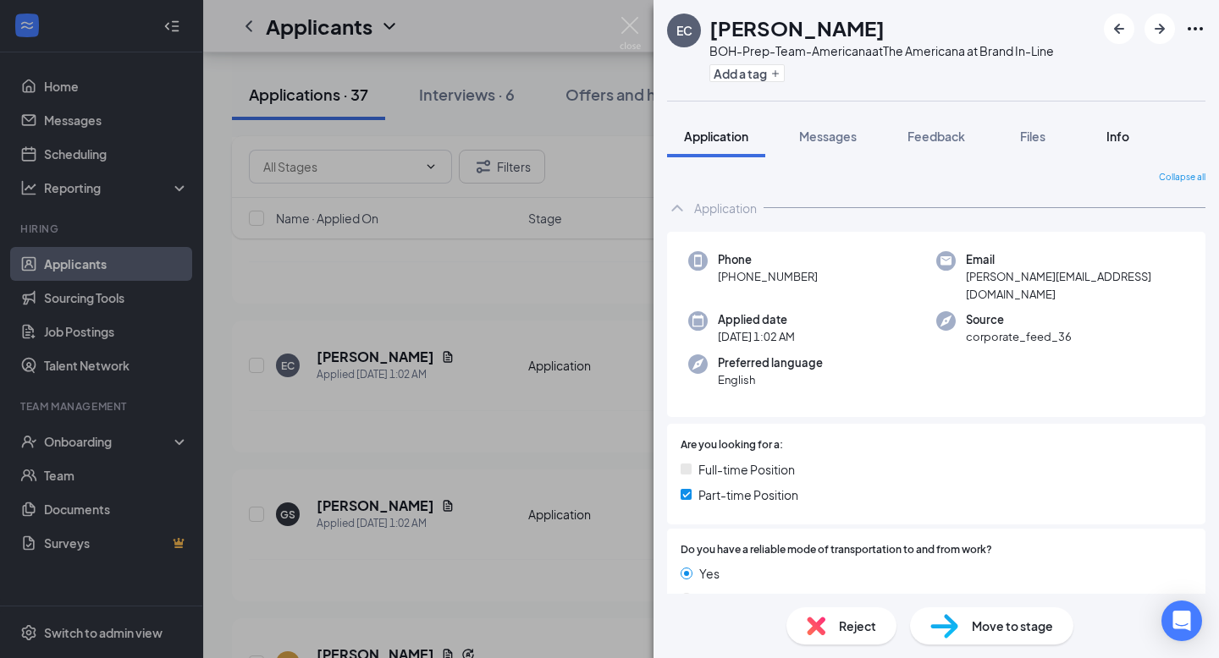
click at [1118, 135] on span "Info" at bounding box center [1117, 136] width 23 height 15
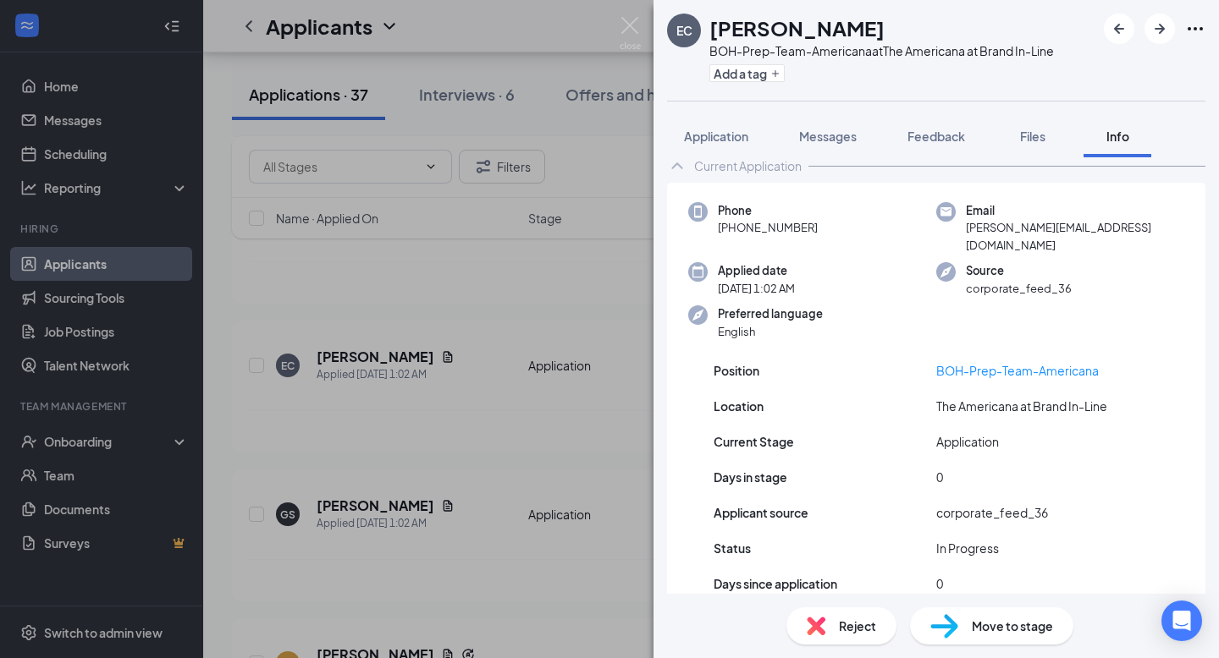
scroll to position [41, 0]
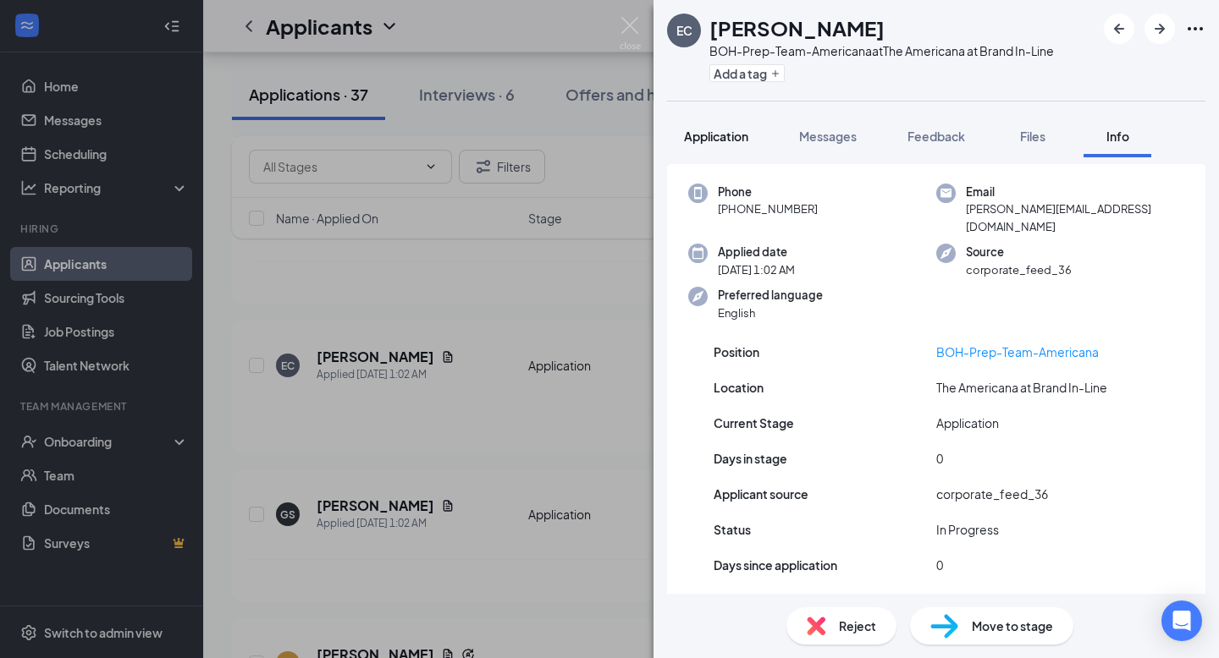
click at [691, 140] on span "Application" at bounding box center [716, 136] width 64 height 15
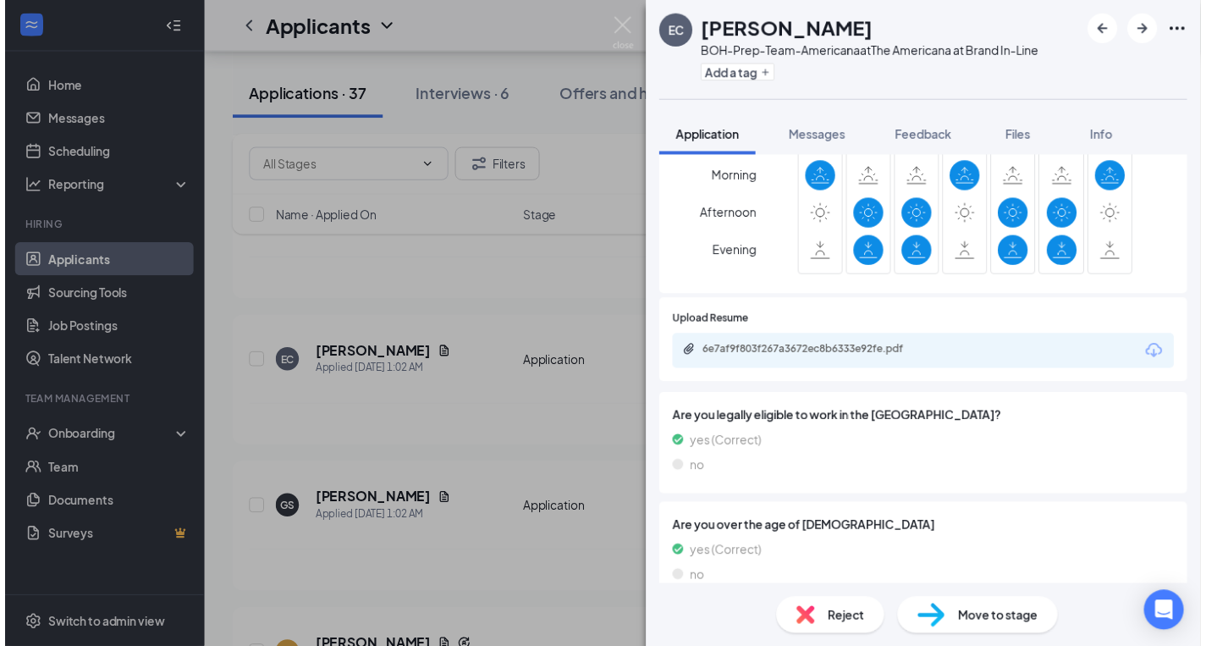
scroll to position [754, 0]
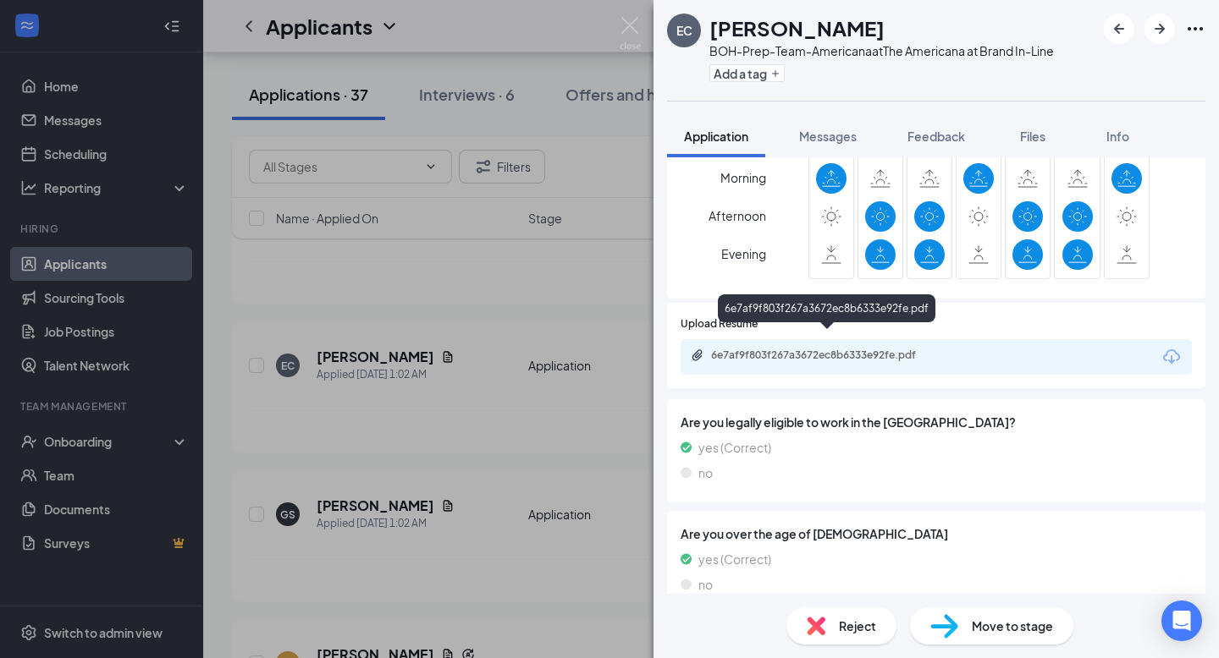
click at [737, 349] on div "6e7af9f803f267a3672ec8b6333e92fe.pdf" at bounding box center [829, 356] width 237 height 14
drag, startPoint x: 548, startPoint y: 312, endPoint x: 517, endPoint y: 305, distance: 31.4
click at [547, 310] on div "[PERSON_NAME] BOH-Prep-Team-Americana at The Americana at Brand In-Line Add a t…" at bounding box center [609, 329] width 1219 height 658
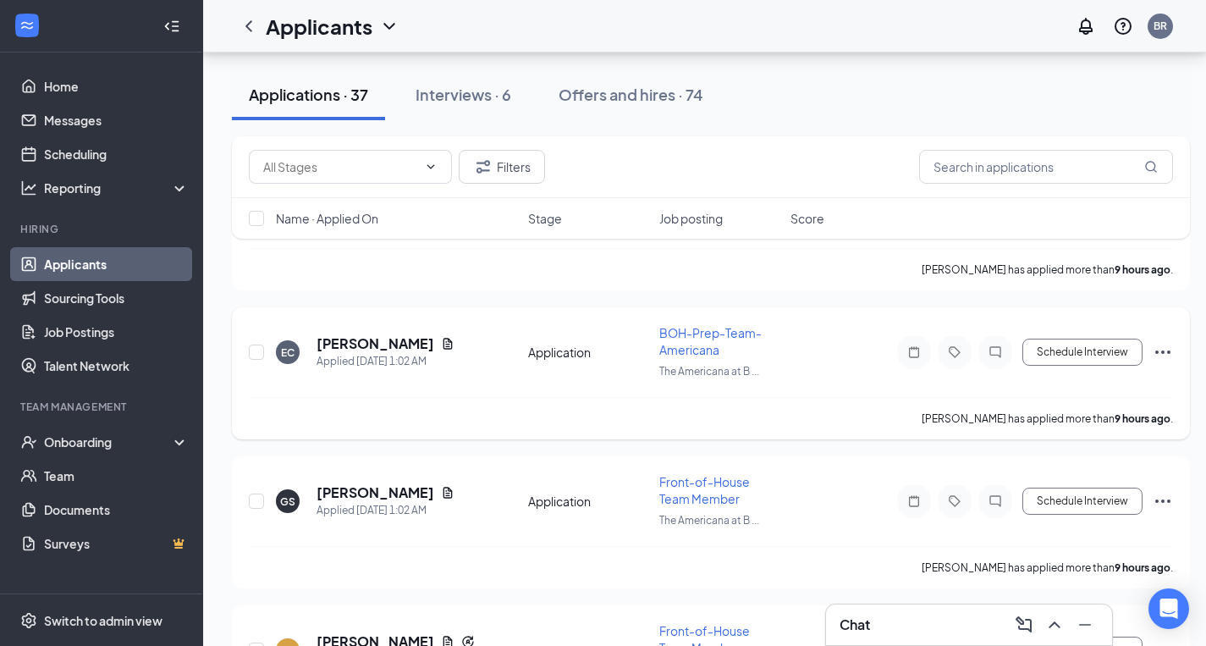
scroll to position [478, 0]
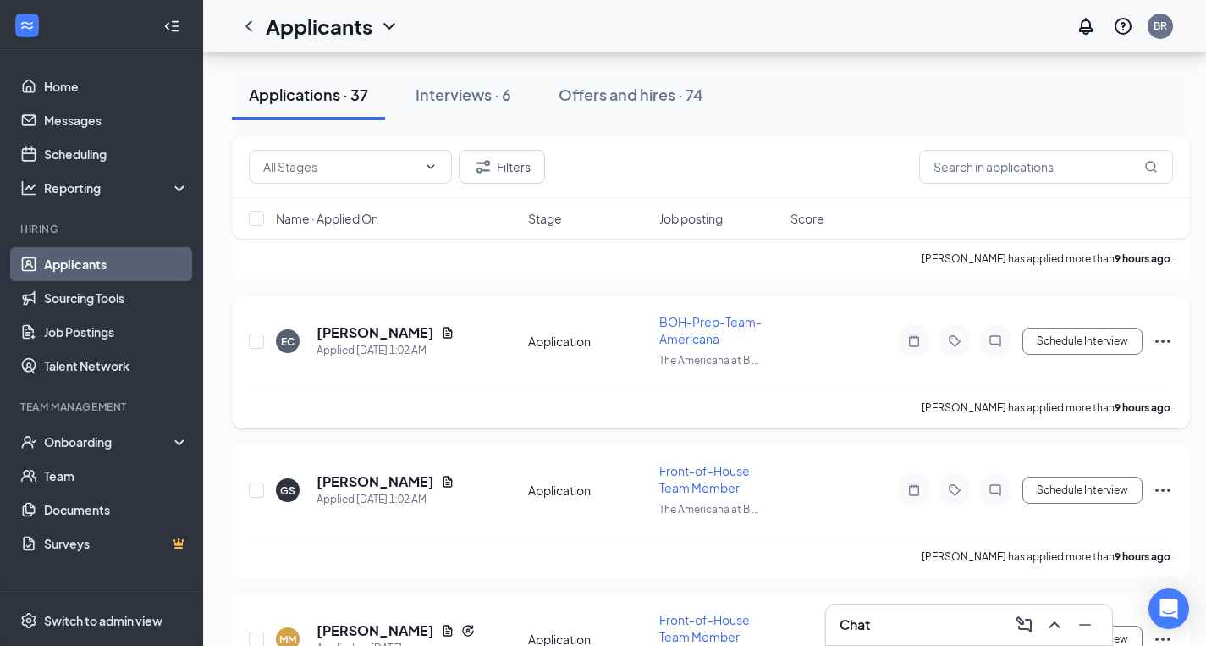
click at [1171, 339] on icon "Ellipses" at bounding box center [1163, 341] width 20 height 20
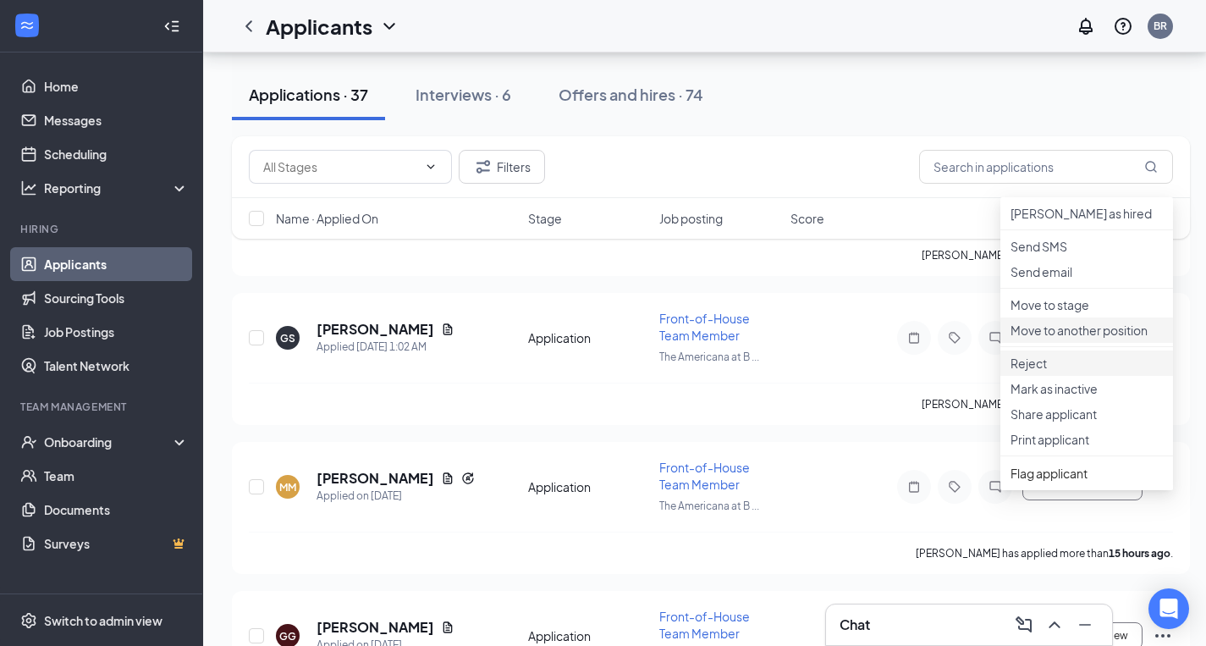
scroll to position [632, 0]
click at [1050, 488] on ul "[PERSON_NAME] as hired Send SMS Send email Move to stage Move to another positi…" at bounding box center [1086, 342] width 173 height 293
click at [1050, 481] on span "Flag applicant" at bounding box center [1087, 471] width 152 height 19
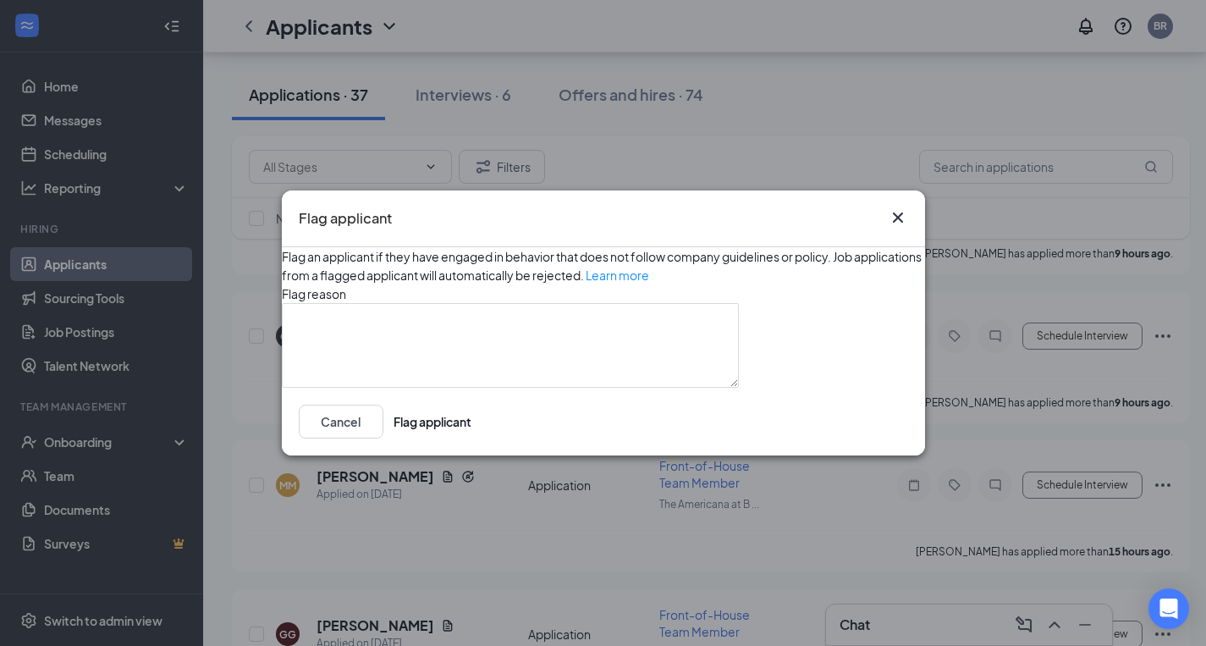
click at [898, 212] on icon "Cross" at bounding box center [897, 217] width 10 height 10
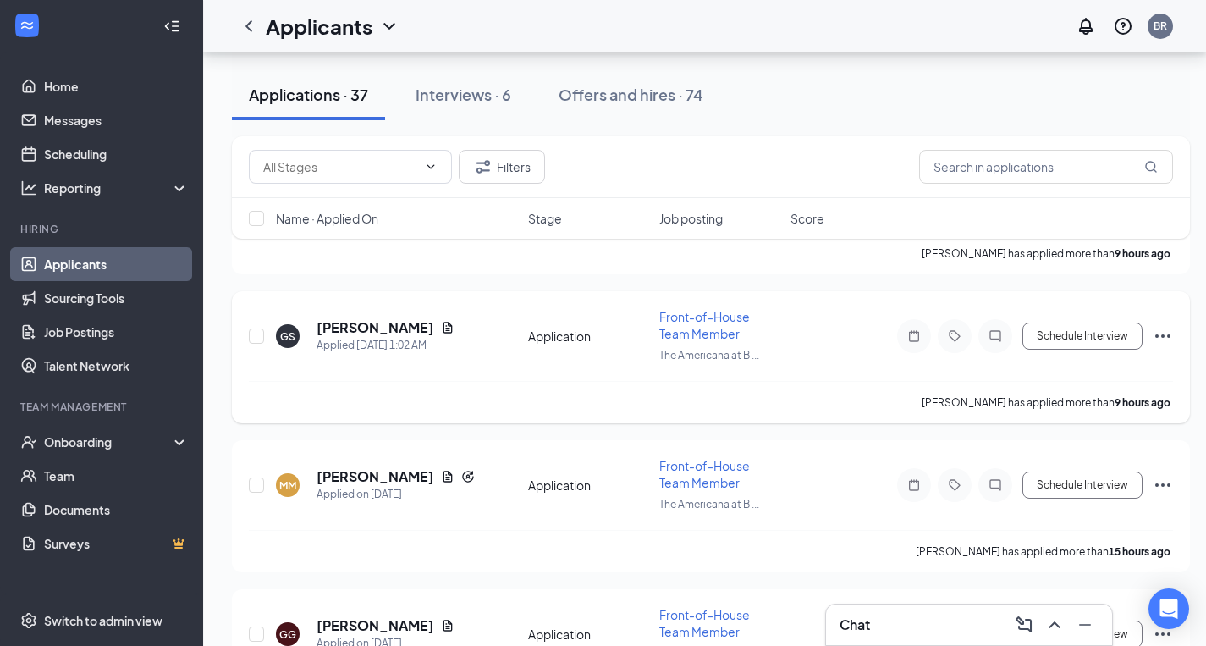
click at [432, 329] on div "[PERSON_NAME]" at bounding box center [386, 327] width 138 height 19
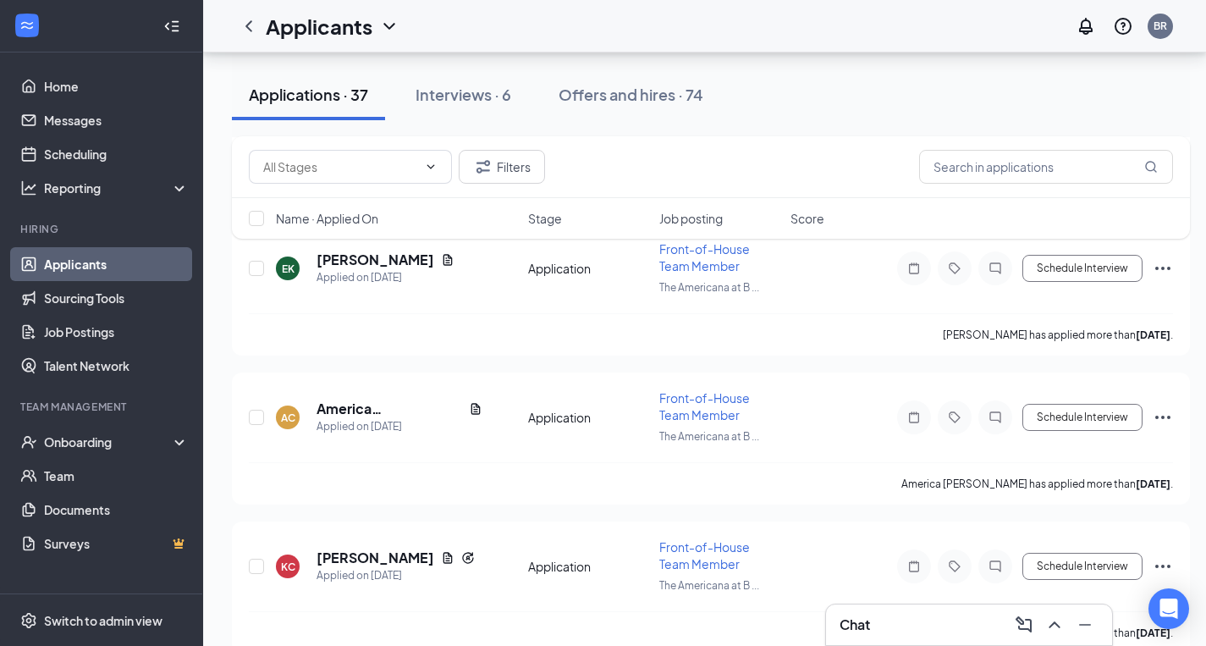
scroll to position [2597, 0]
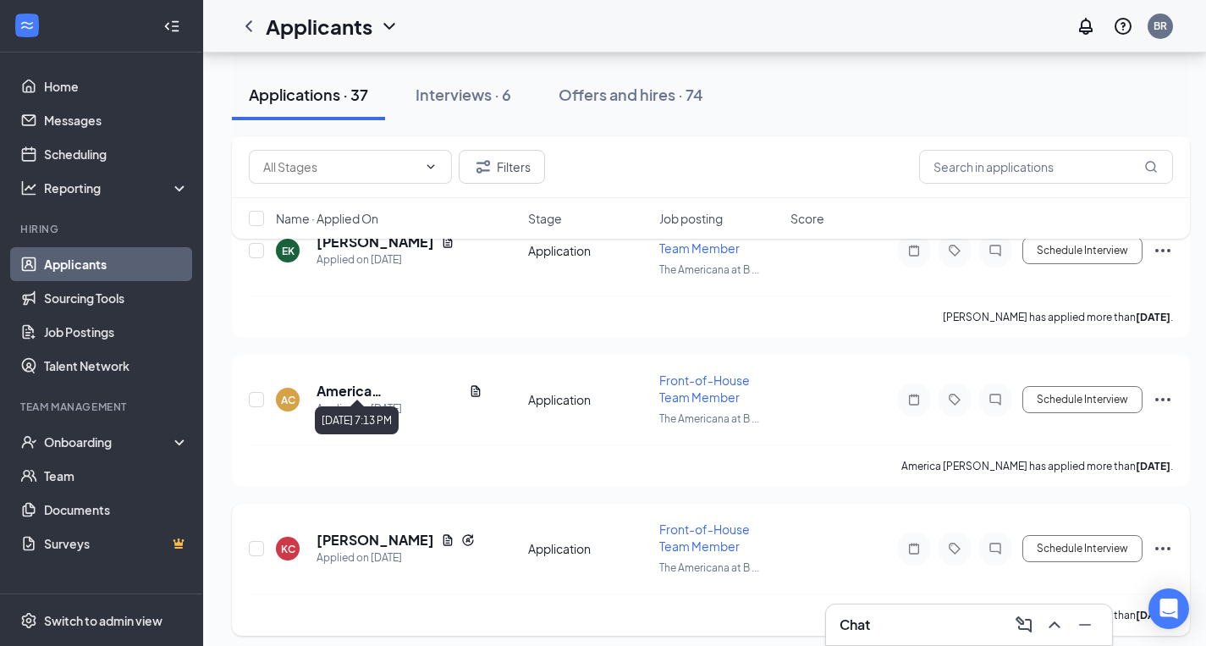
scroll to position [2648, 0]
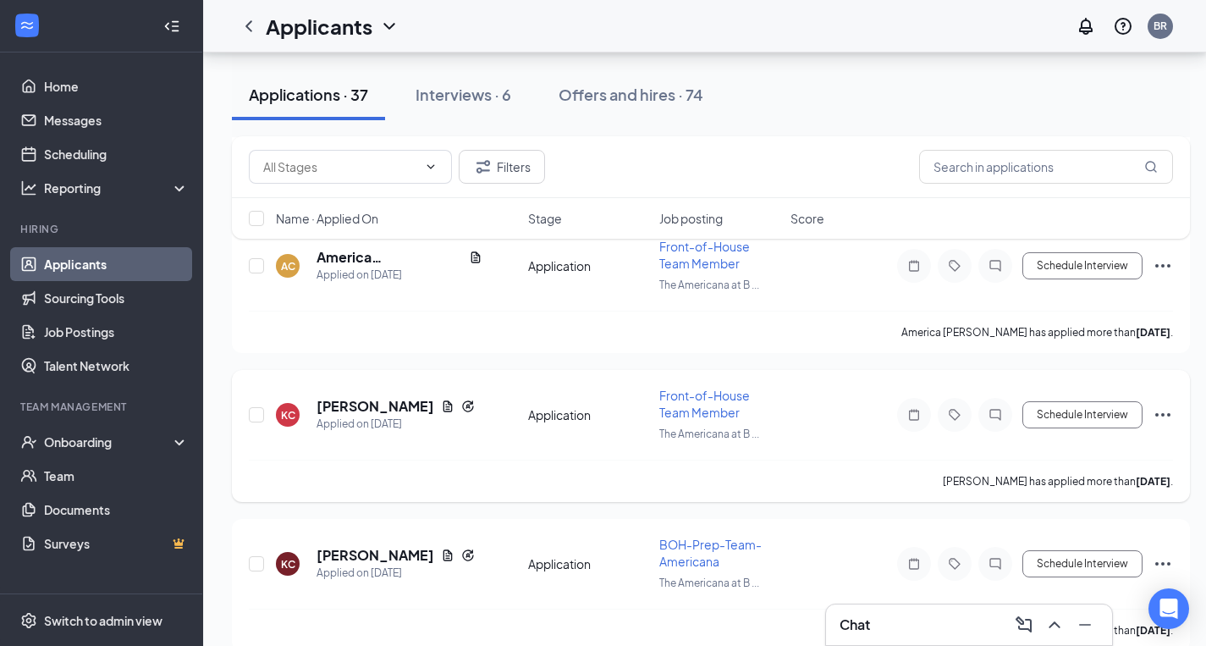
click at [1163, 405] on icon "Ellipses" at bounding box center [1163, 415] width 20 height 20
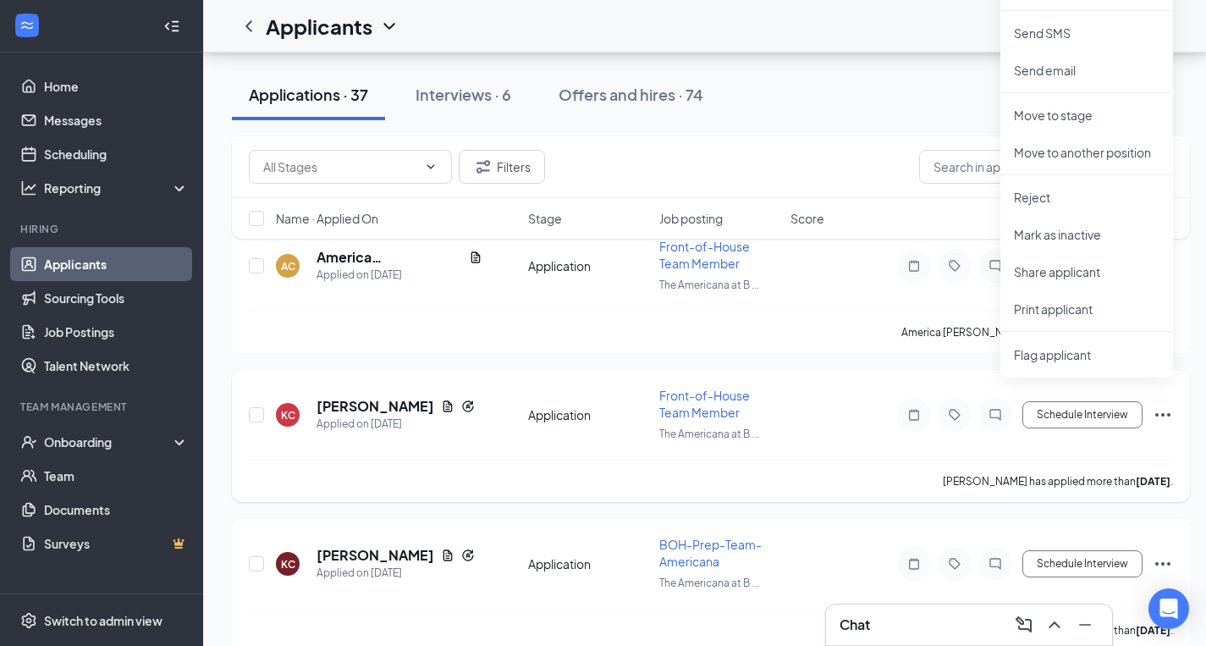
click at [483, 407] on div "KC Karla Cruz Applied on Aug 21" at bounding box center [397, 415] width 242 height 36
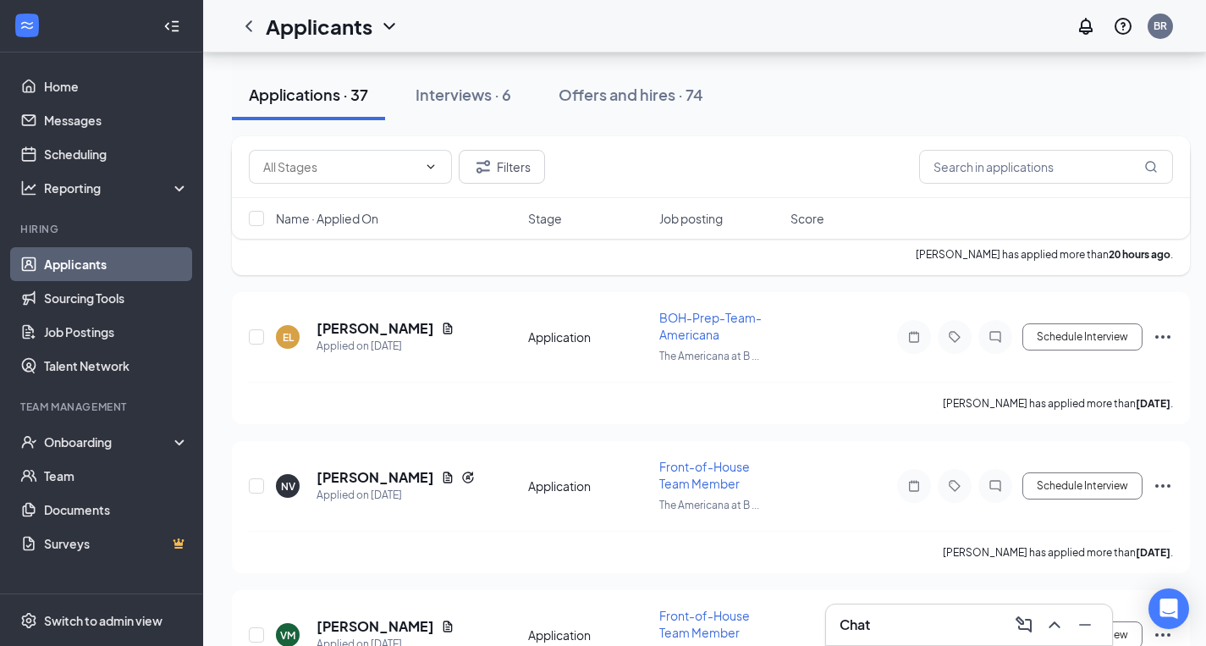
scroll to position [1655, 0]
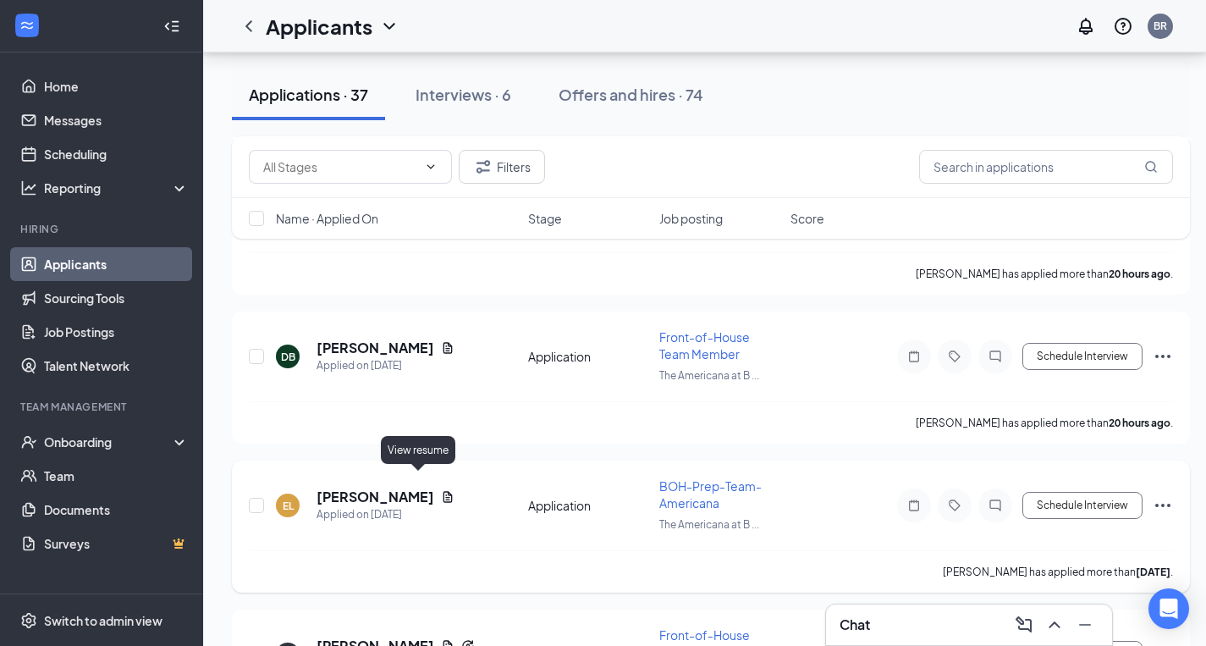
click at [444, 491] on icon "Document" at bounding box center [448, 496] width 9 height 11
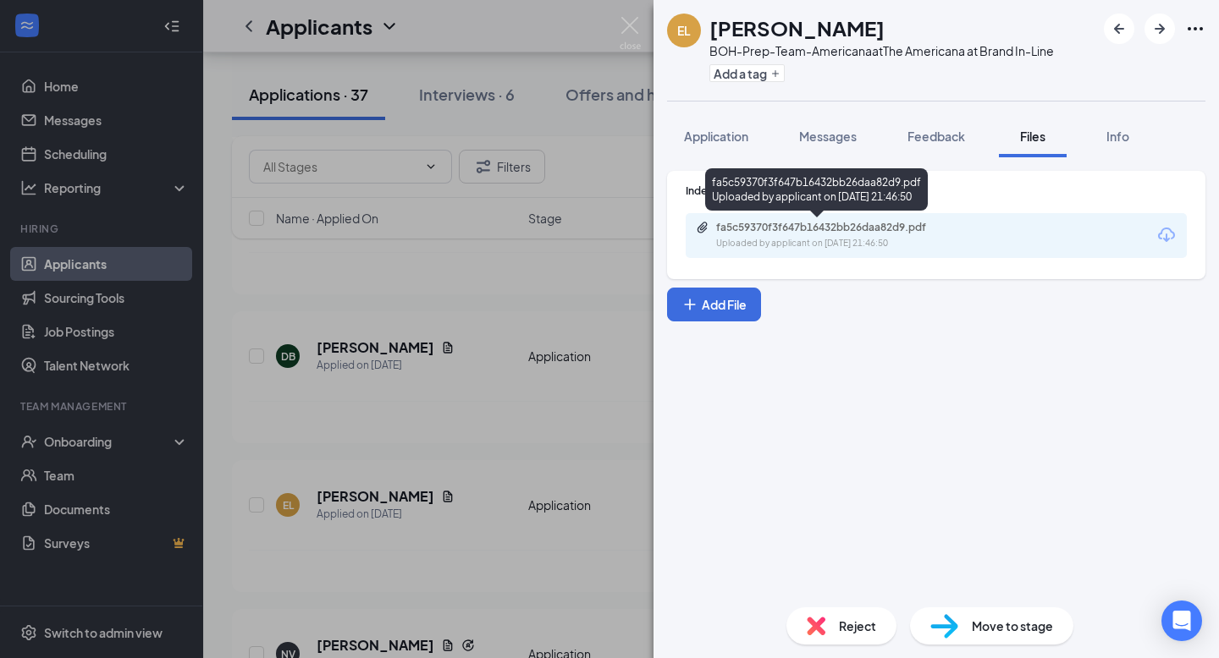
click at [813, 228] on div "fa5c59370f3f647b16432bb26daa82d9.pdf" at bounding box center [834, 228] width 237 height 14
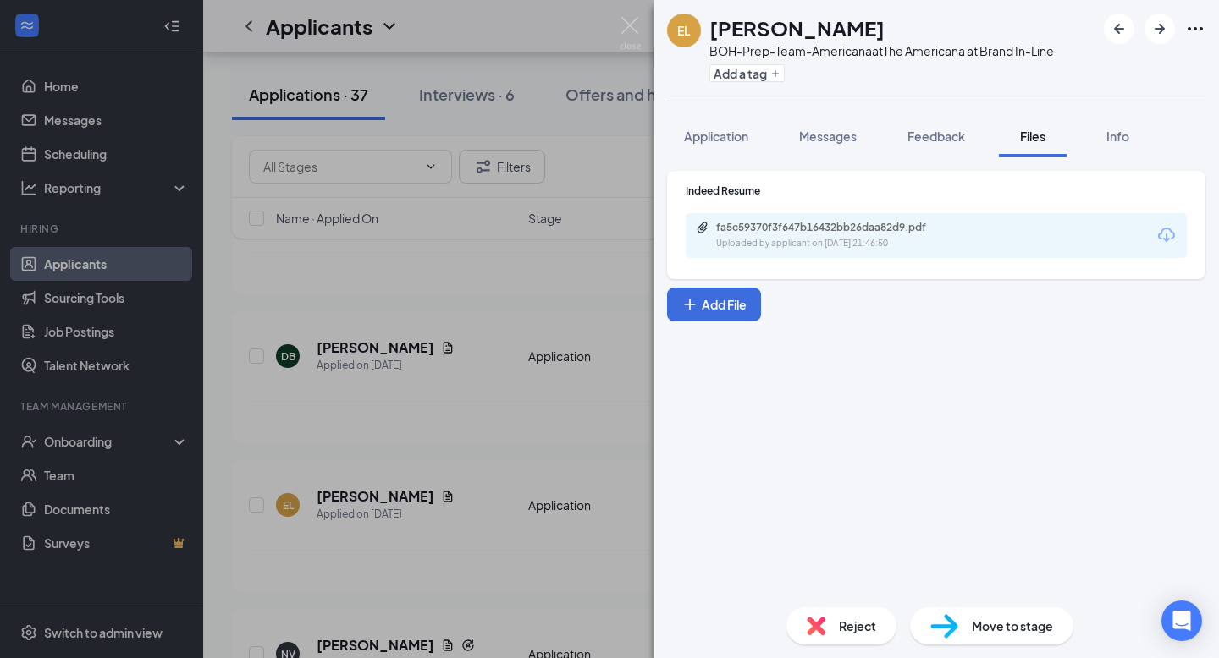
click at [486, 291] on div "EL Evelyn Lemus BOH-Prep-Team-Americana at The Americana at Brand In-Line Add a…" at bounding box center [609, 329] width 1219 height 658
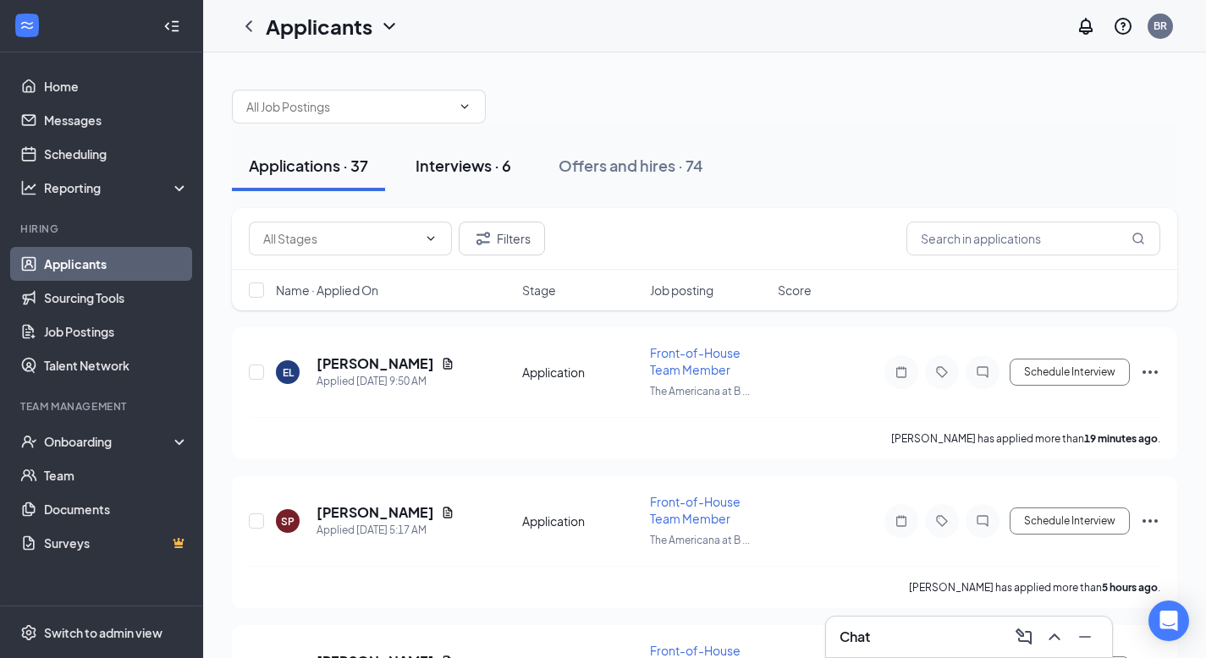
click at [485, 154] on button "Interviews · 6" at bounding box center [463, 166] width 129 height 51
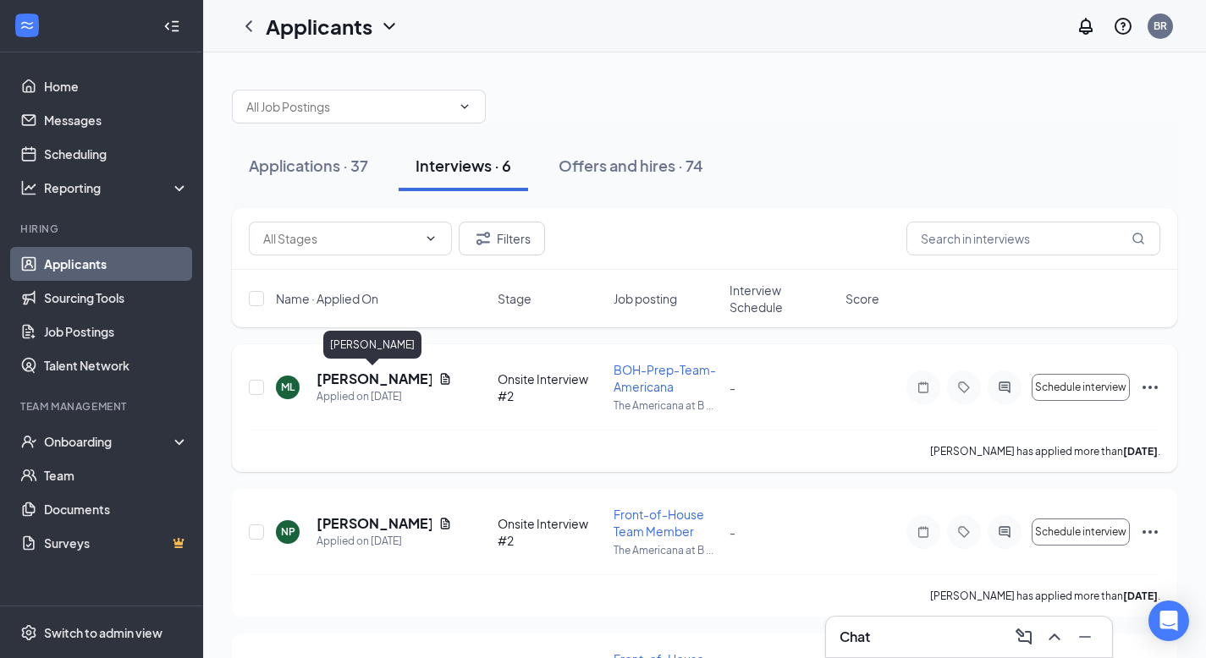
click at [370, 377] on h5 "[PERSON_NAME]" at bounding box center [374, 379] width 115 height 19
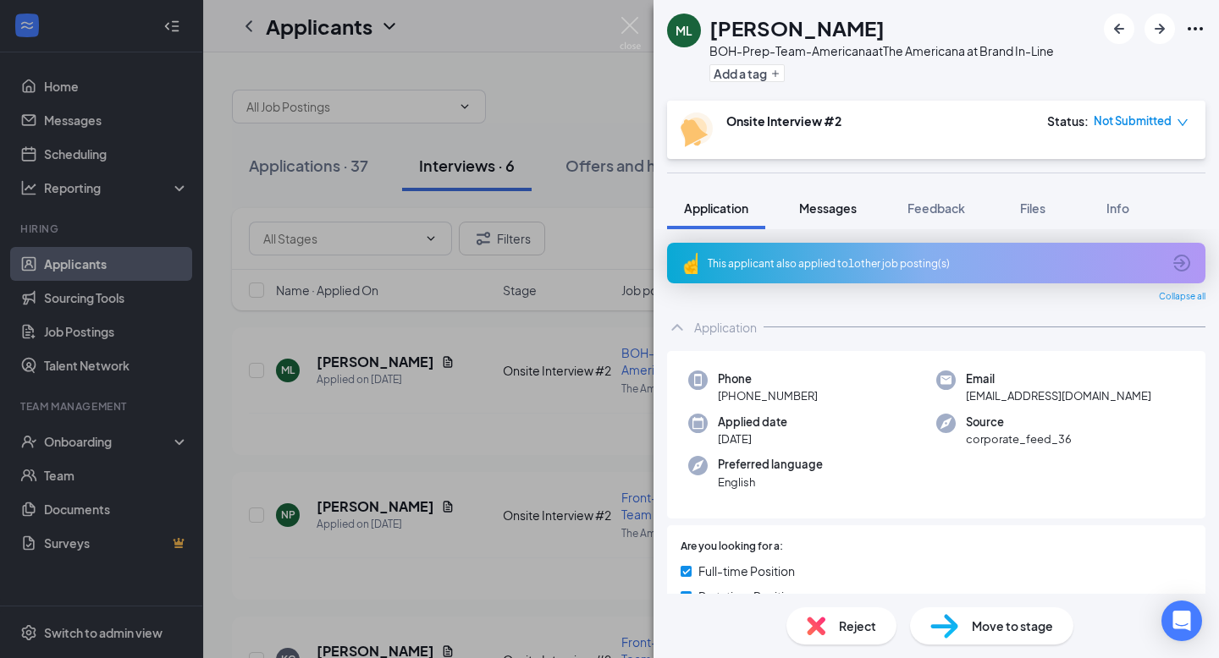
click at [846, 205] on span "Messages" at bounding box center [828, 208] width 58 height 15
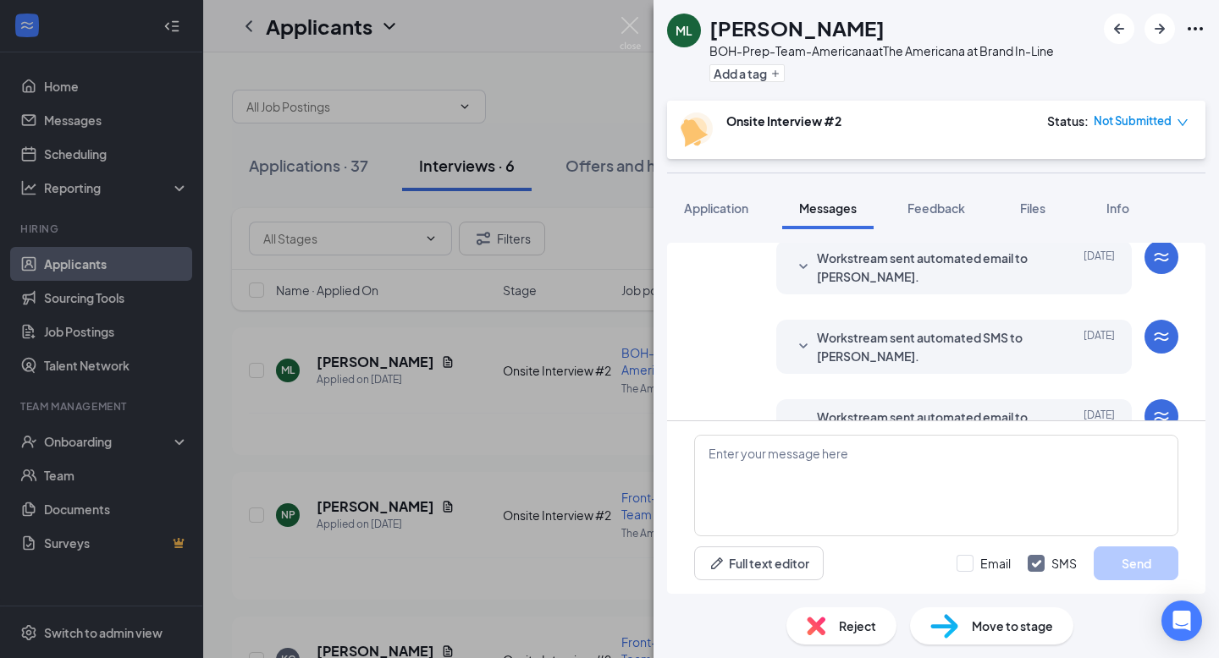
scroll to position [323, 0]
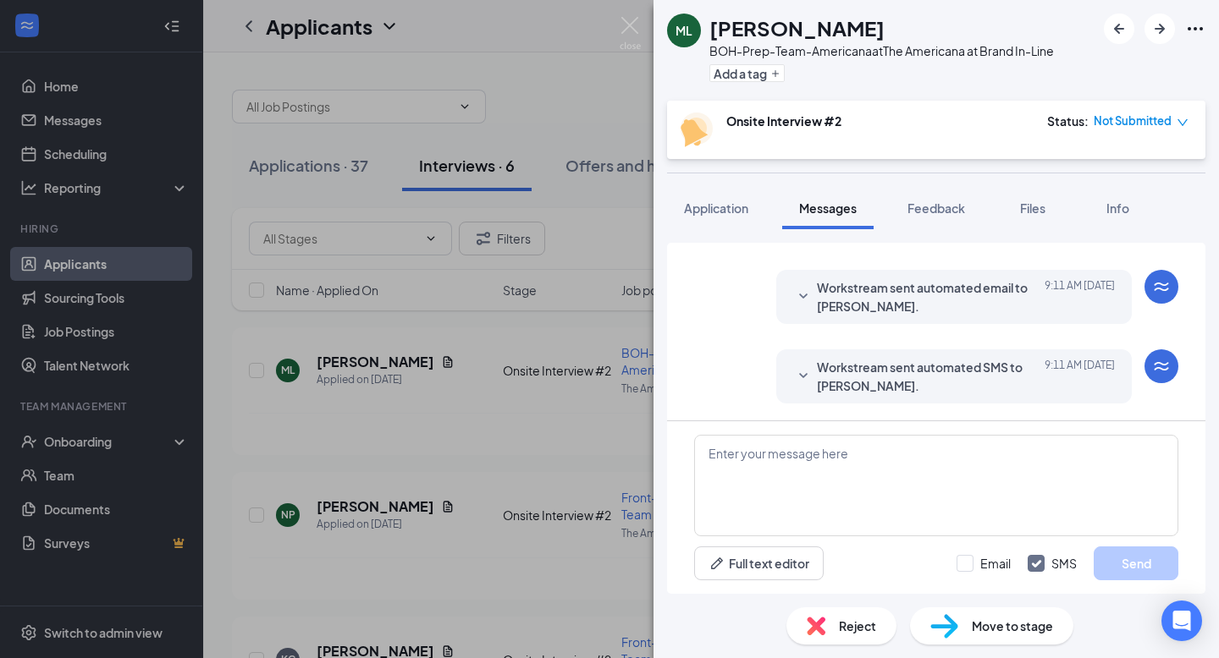
click at [823, 373] on span "Workstream sent automated SMS to Mathew Lopez." at bounding box center [928, 376] width 222 height 37
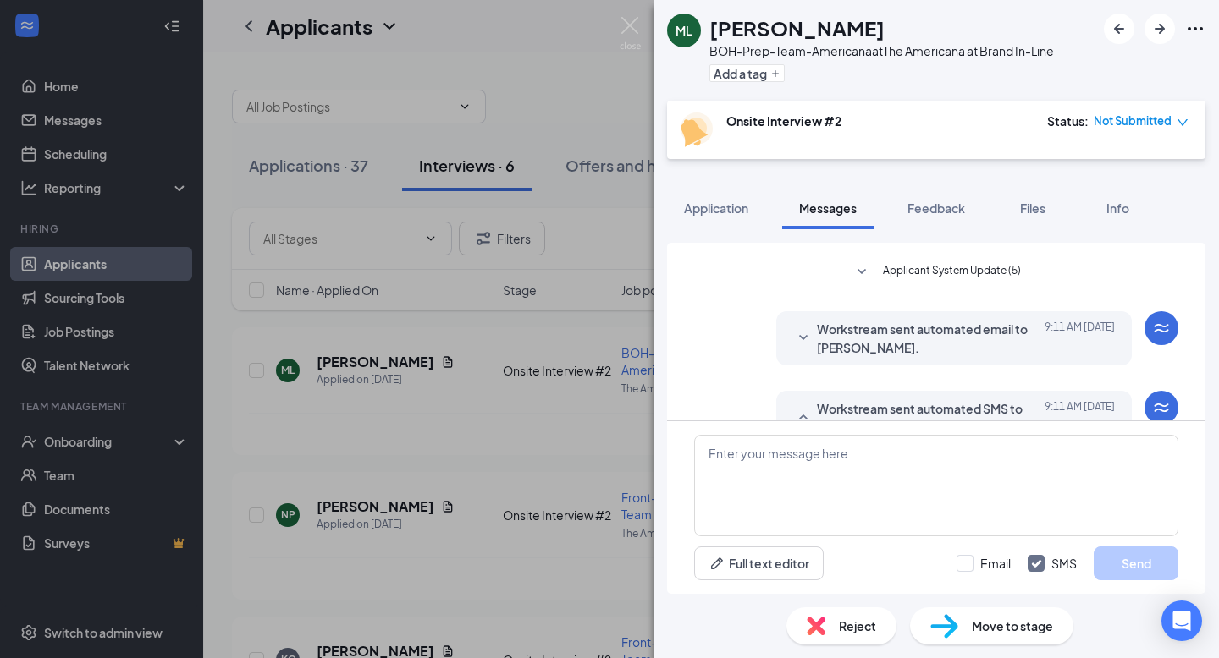
scroll to position [279, 0]
click at [820, 333] on span "Workstream sent automated email to Mathew Lopez." at bounding box center [928, 340] width 222 height 37
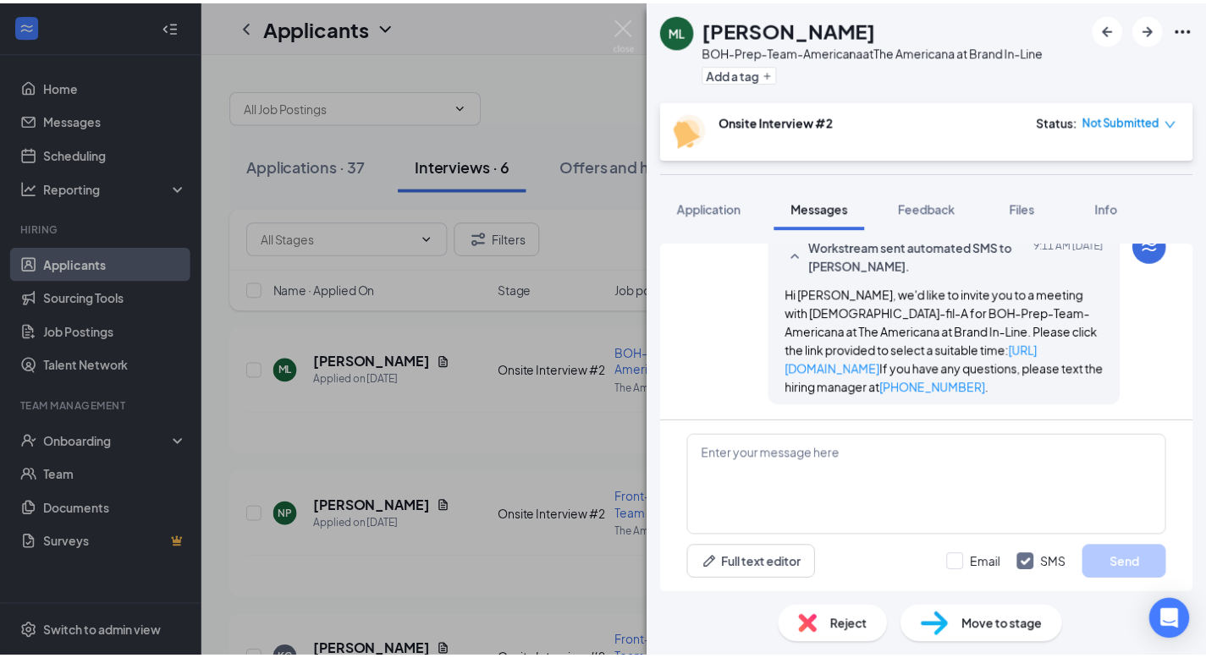
scroll to position [697, 0]
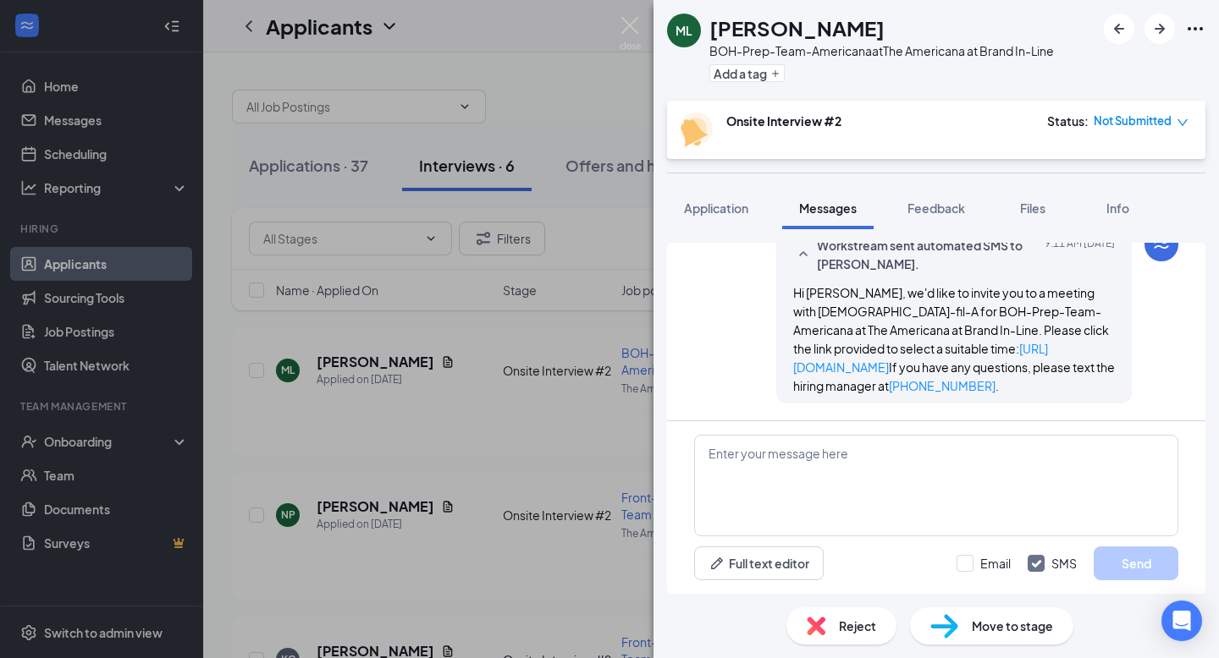
click at [560, 203] on div "ML Mathew Lopez BOH-Prep-Team-Americana at The Americana at Brand In-Line Add a…" at bounding box center [609, 329] width 1219 height 658
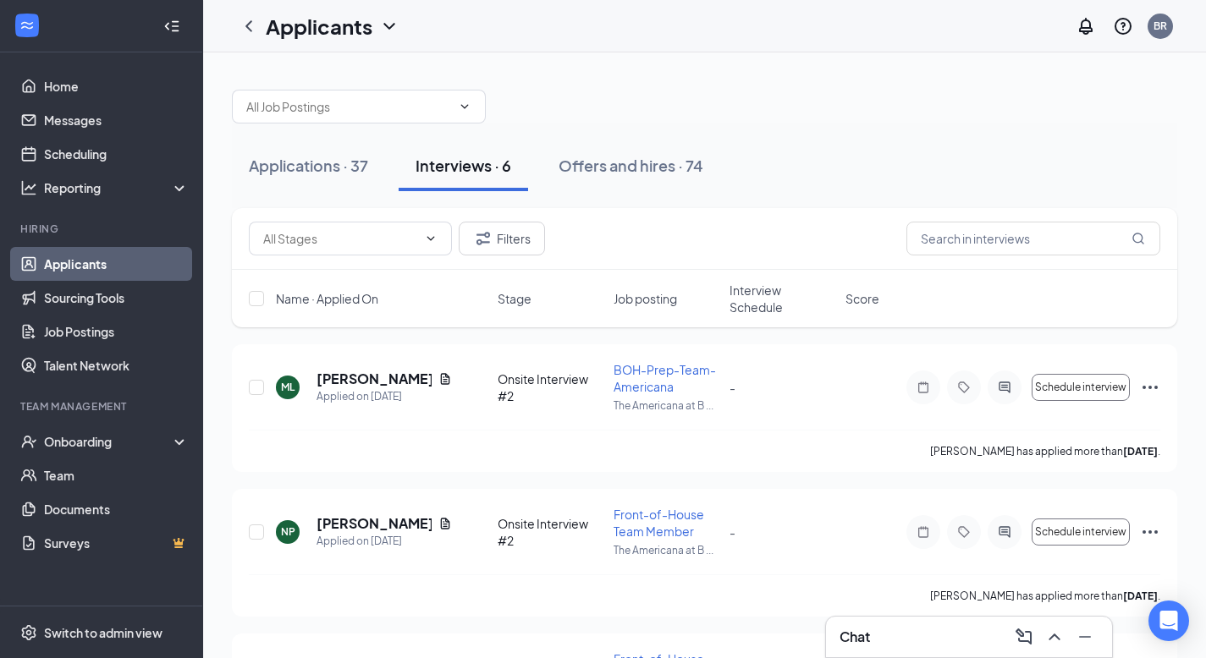
drag, startPoint x: 702, startPoint y: 95, endPoint x: 679, endPoint y: 93, distance: 22.9
click at [700, 95] on div at bounding box center [704, 98] width 945 height 51
click at [44, 84] on link "Home" at bounding box center [116, 86] width 145 height 34
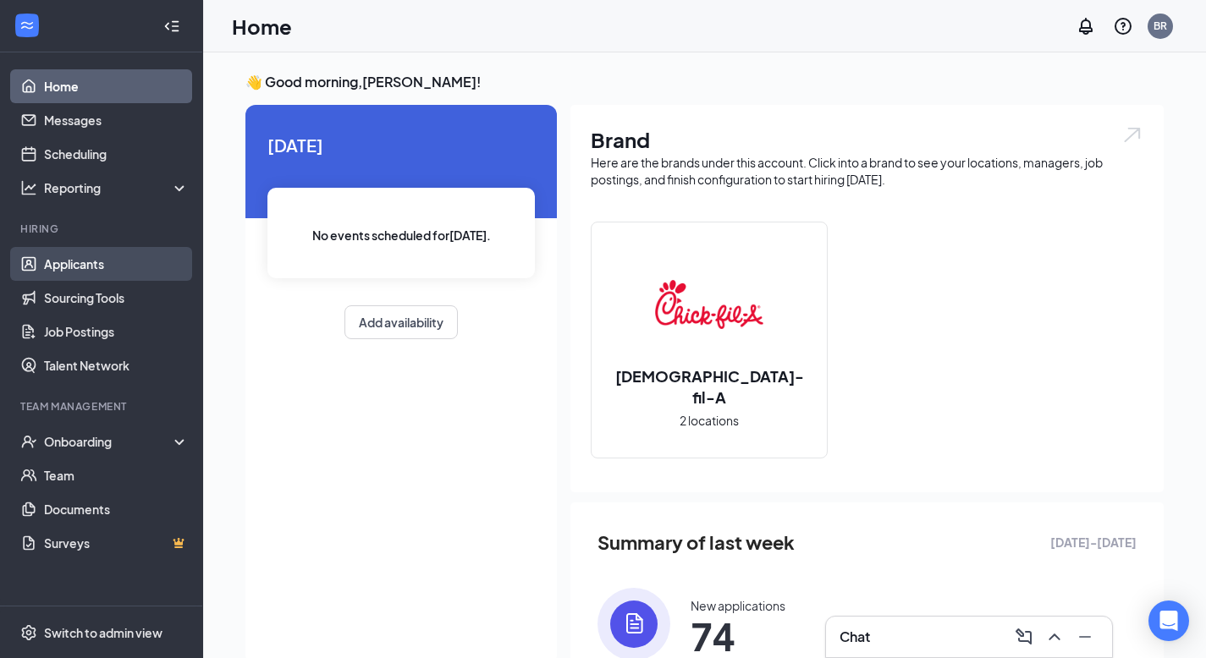
click at [52, 270] on link "Applicants" at bounding box center [116, 264] width 145 height 34
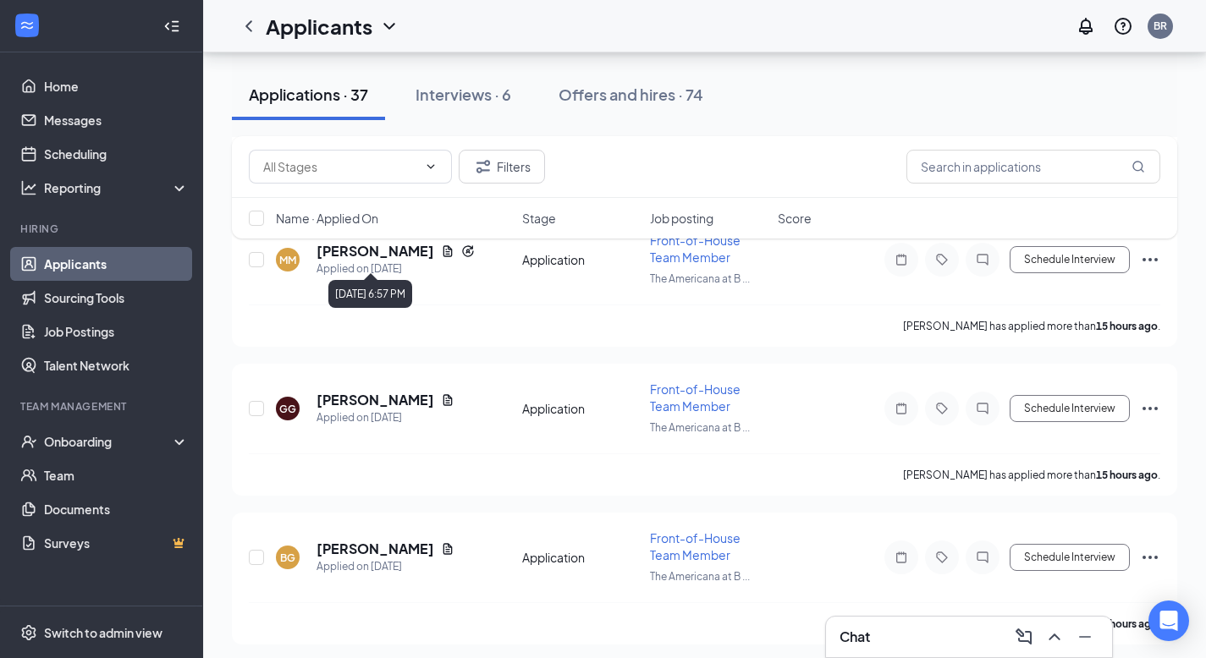
scroll to position [858, 0]
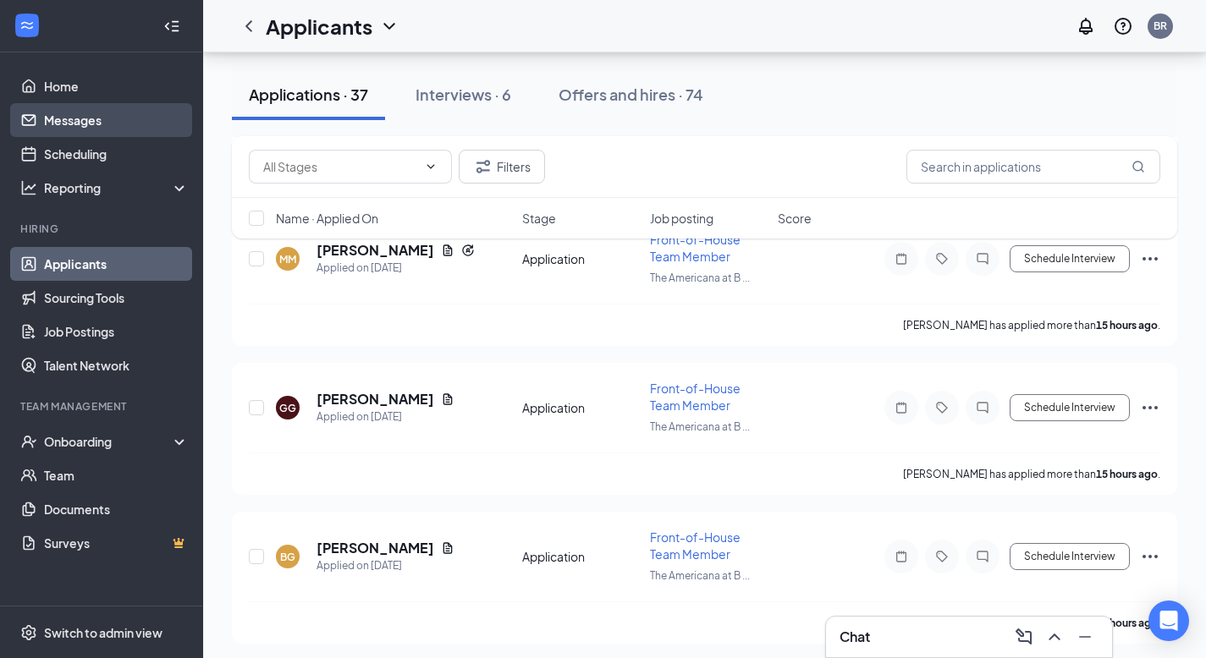
click at [58, 113] on link "Messages" at bounding box center [116, 120] width 145 height 34
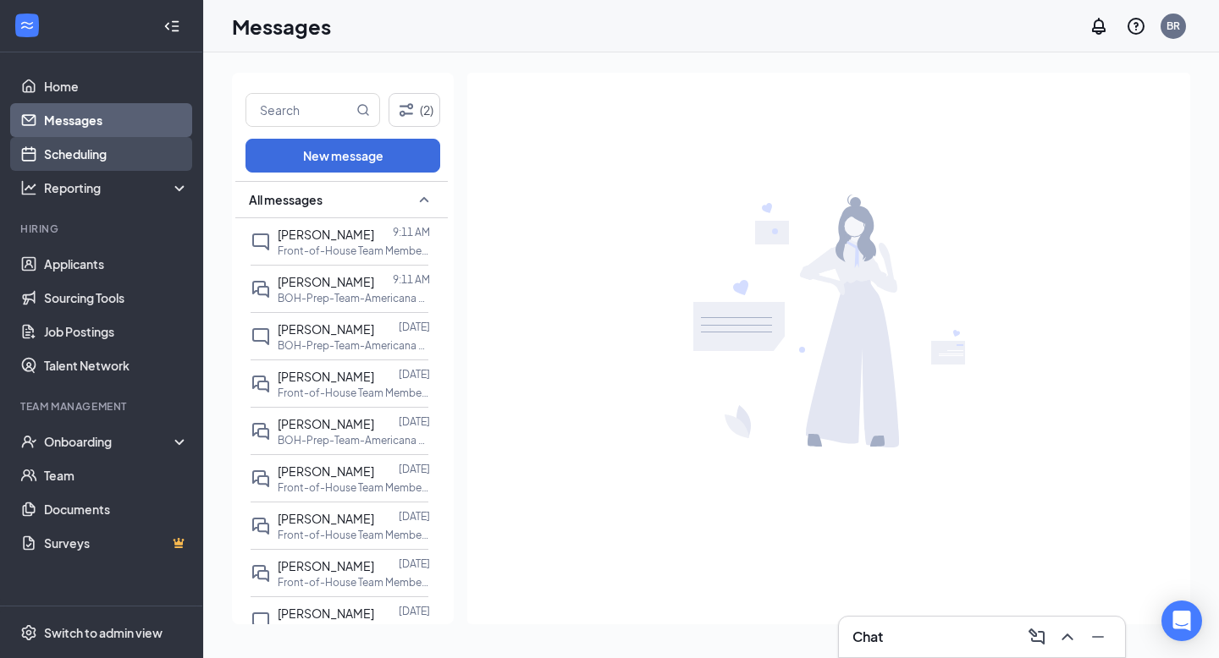
click at [113, 154] on link "Scheduling" at bounding box center [116, 154] width 145 height 34
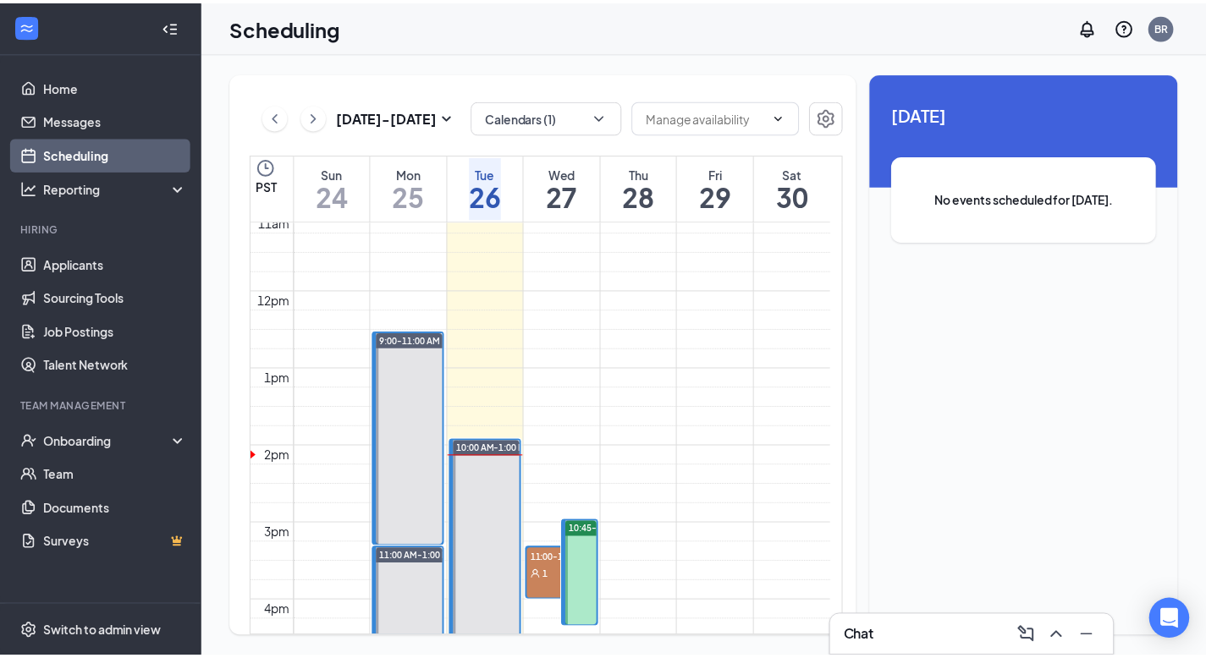
scroll to position [863, 0]
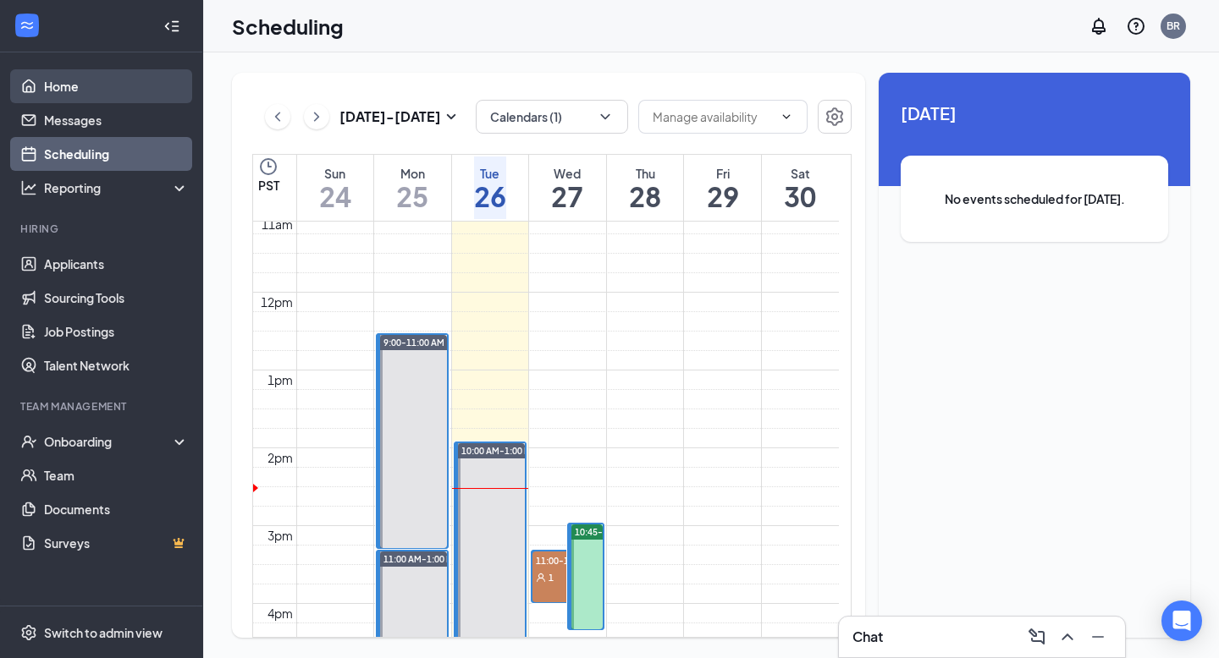
click at [76, 92] on link "Home" at bounding box center [116, 86] width 145 height 34
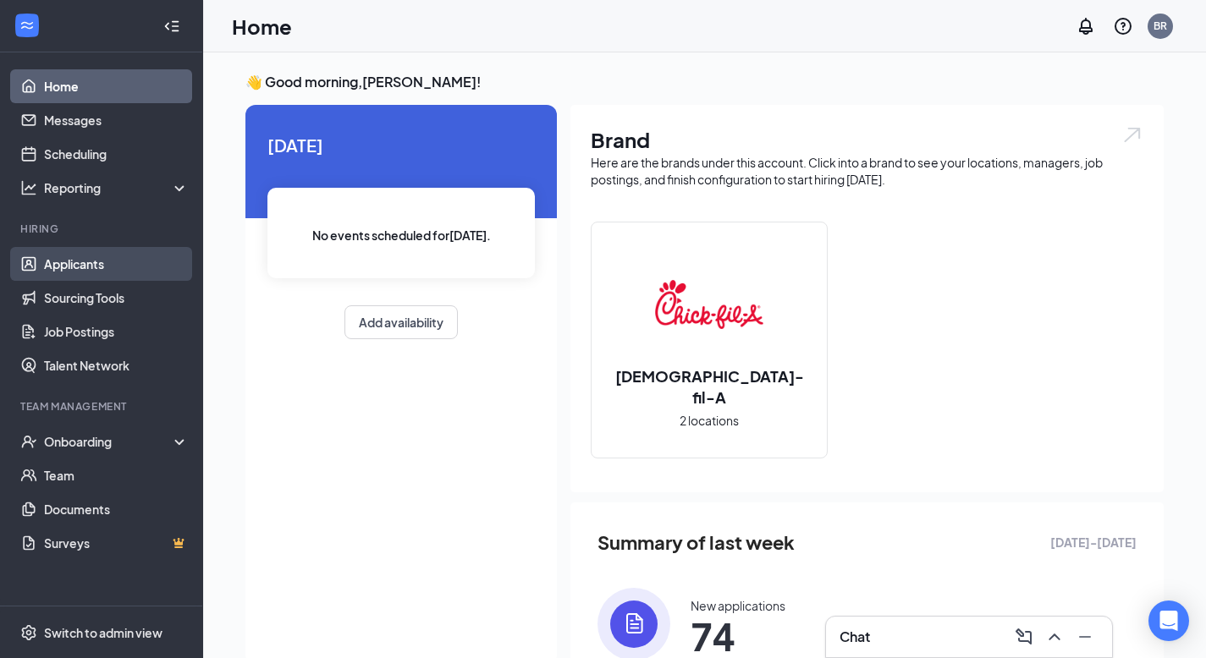
click at [79, 249] on link "Applicants" at bounding box center [116, 264] width 145 height 34
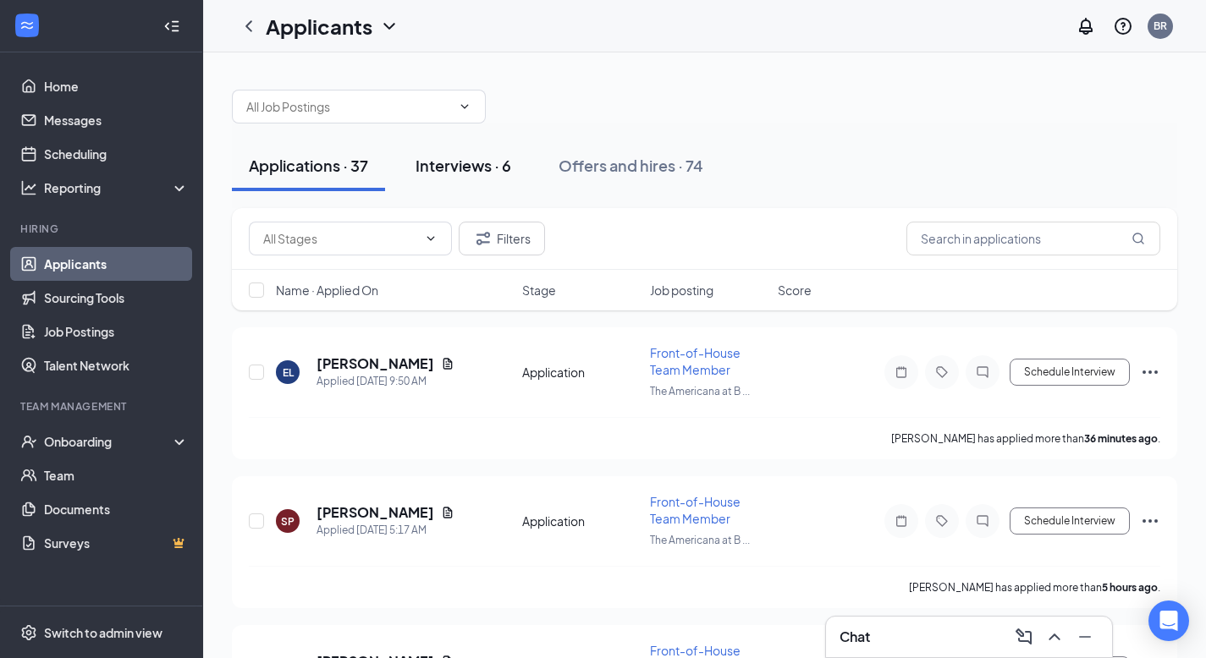
click at [454, 167] on div "Interviews · 6" at bounding box center [464, 165] width 96 height 21
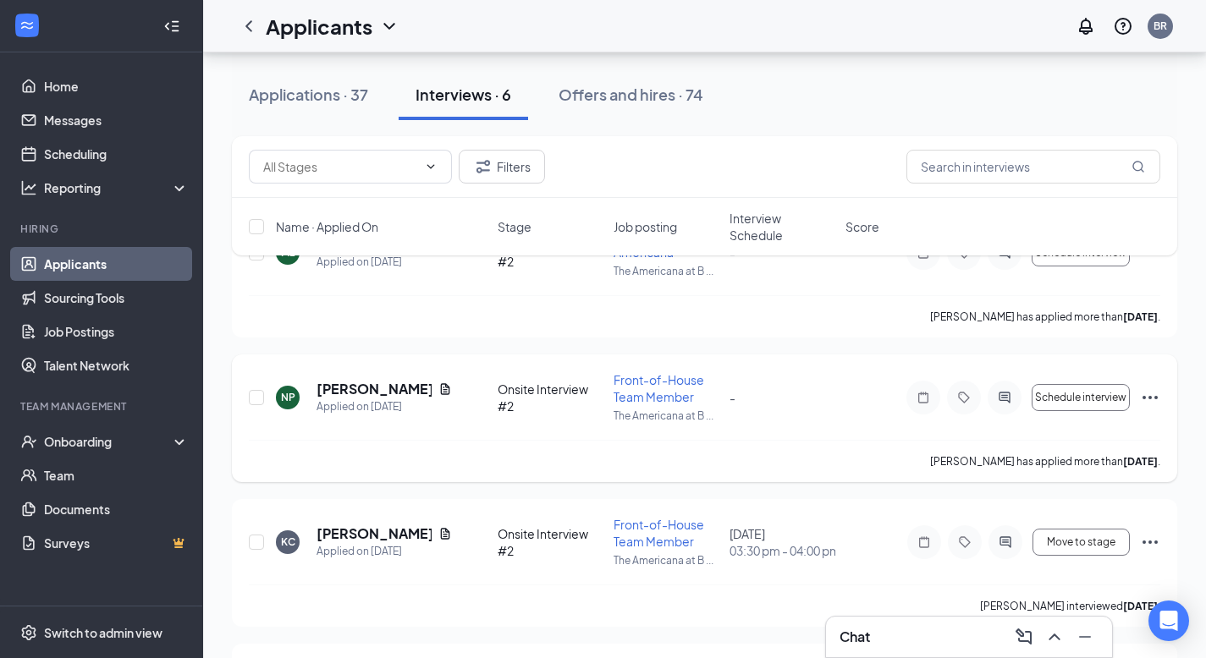
scroll to position [135, 0]
click at [56, 482] on link "Team" at bounding box center [116, 476] width 145 height 34
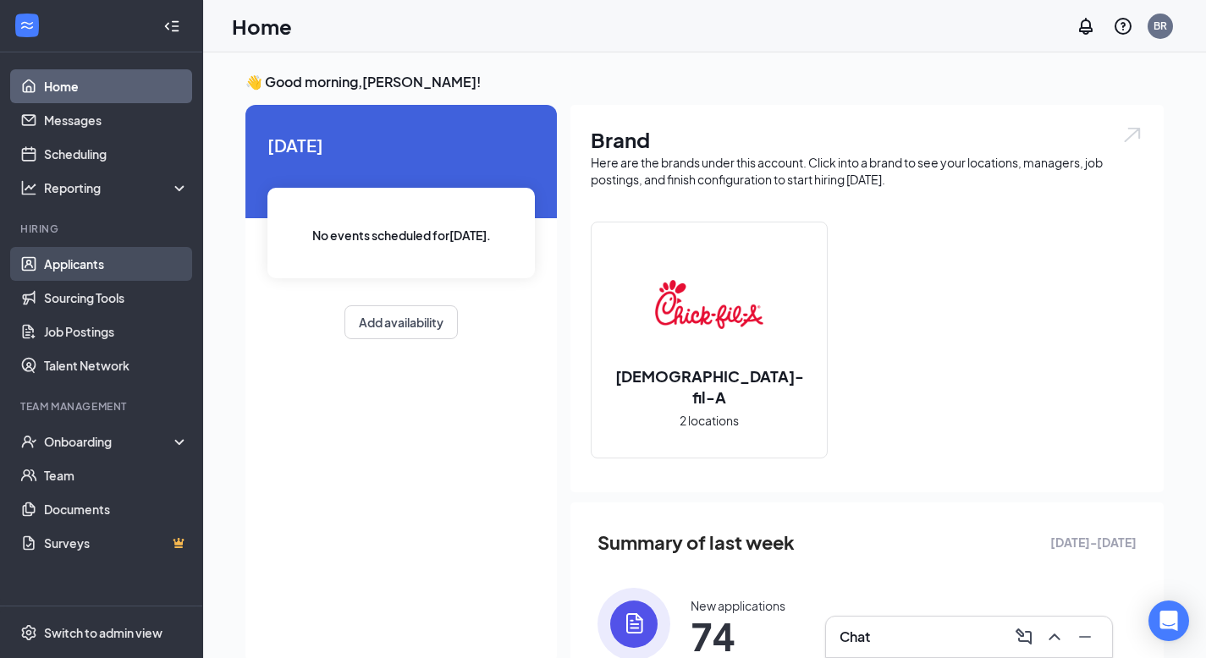
click at [74, 267] on link "Applicants" at bounding box center [116, 264] width 145 height 34
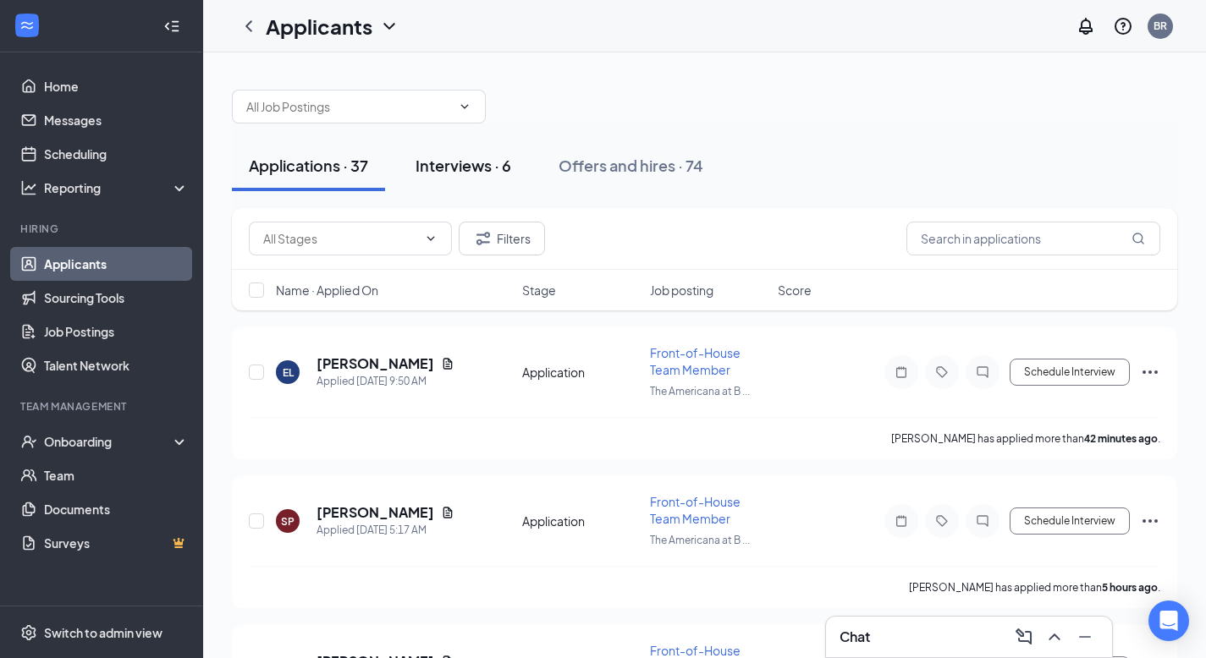
click at [460, 152] on button "Interviews · 6" at bounding box center [463, 166] width 129 height 51
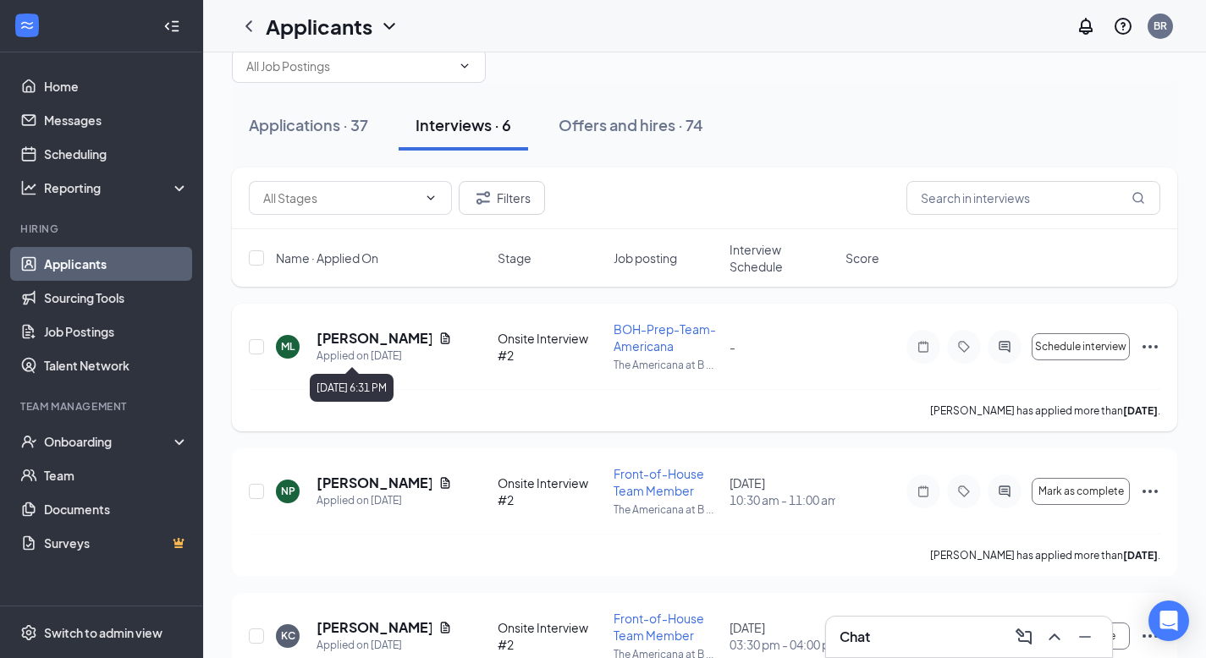
scroll to position [41, 0]
click at [81, 471] on link "Team" at bounding box center [116, 476] width 145 height 34
